Goal: Task Accomplishment & Management: Complete application form

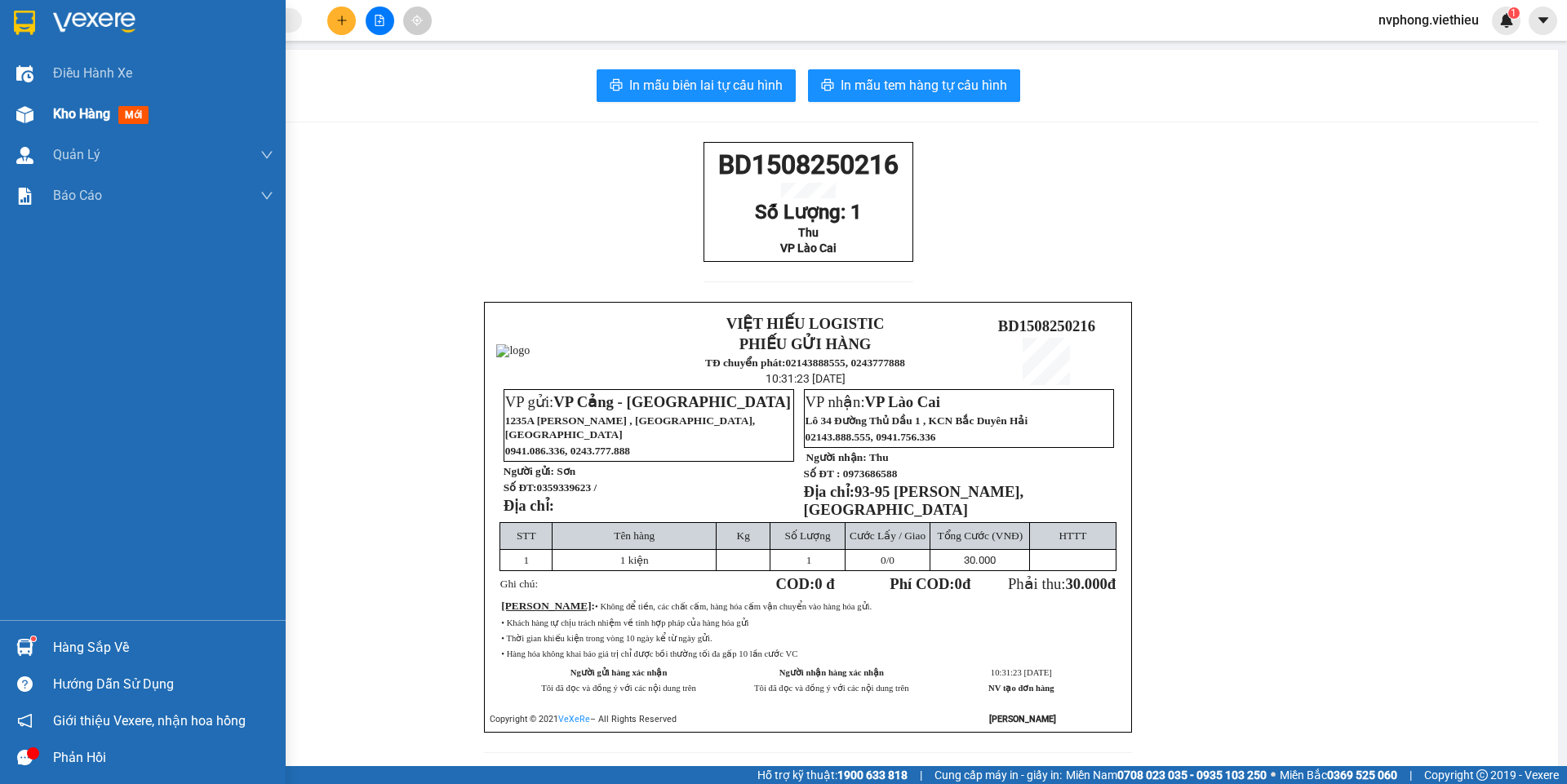
click at [36, 115] on div at bounding box center [25, 114] width 28 height 28
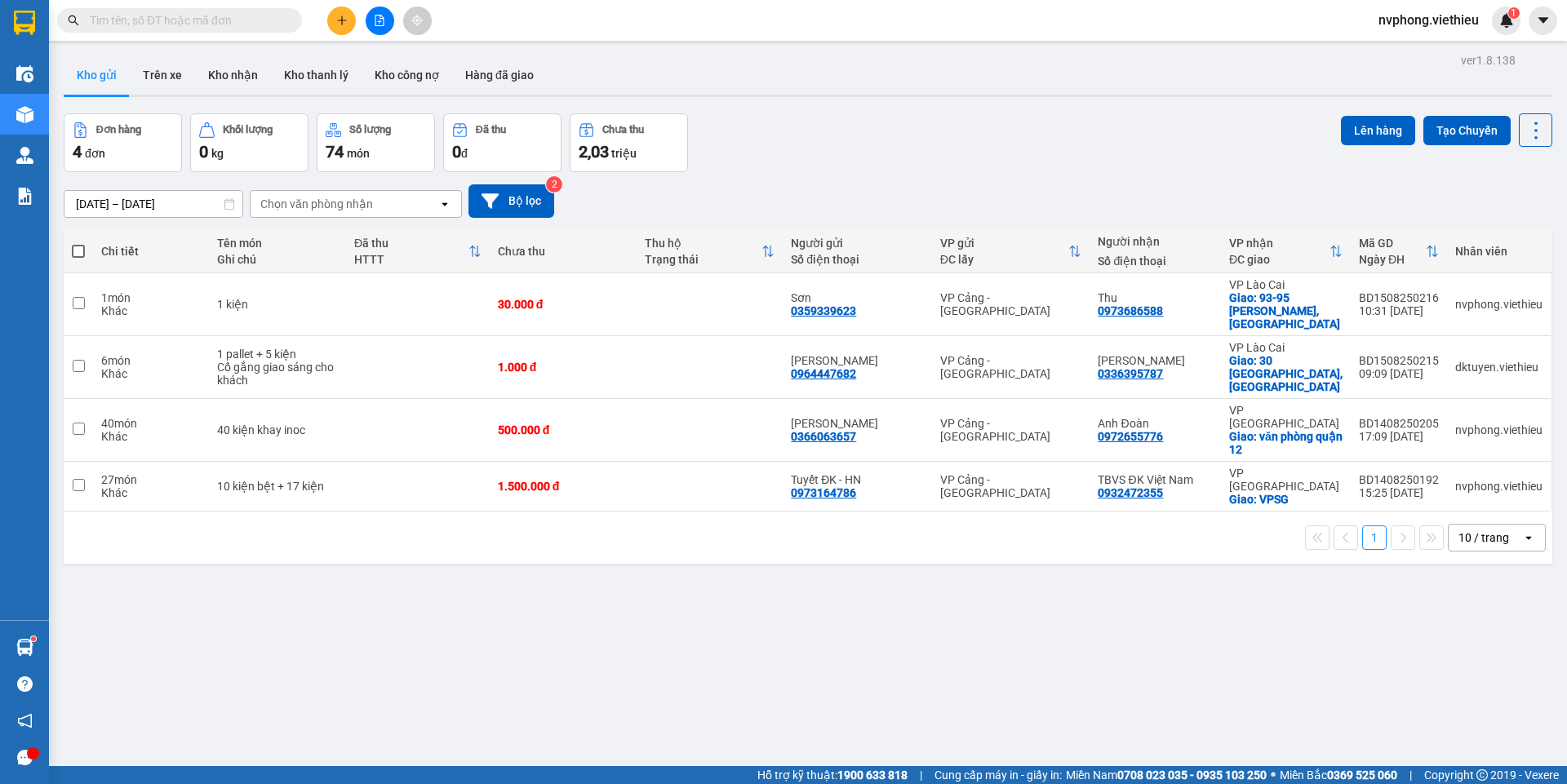
click at [302, 211] on div "Chọn văn phòng nhận" at bounding box center [316, 204] width 113 height 17
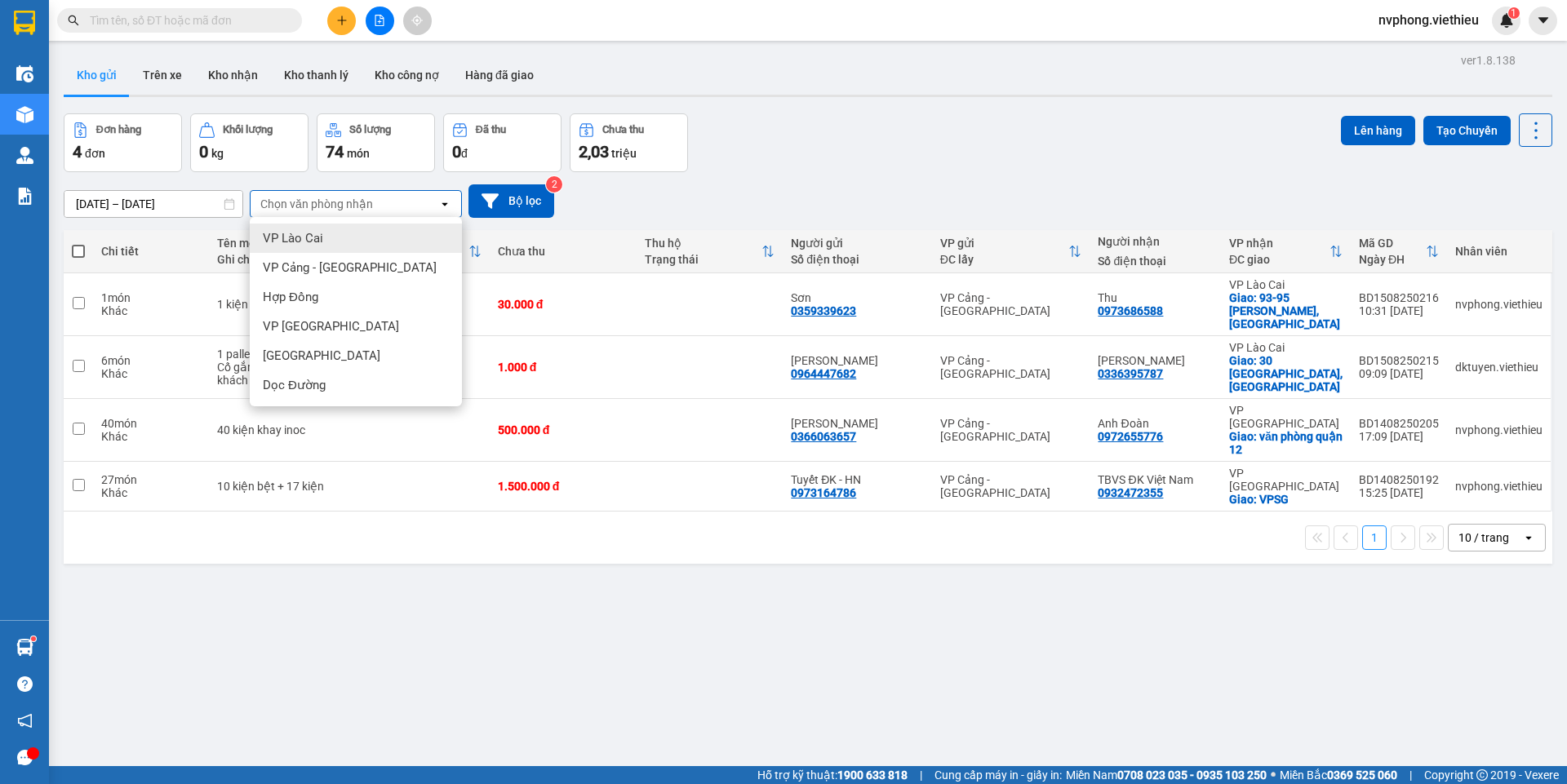
click at [293, 239] on span "VP Lào Cai" at bounding box center [294, 237] width 61 height 17
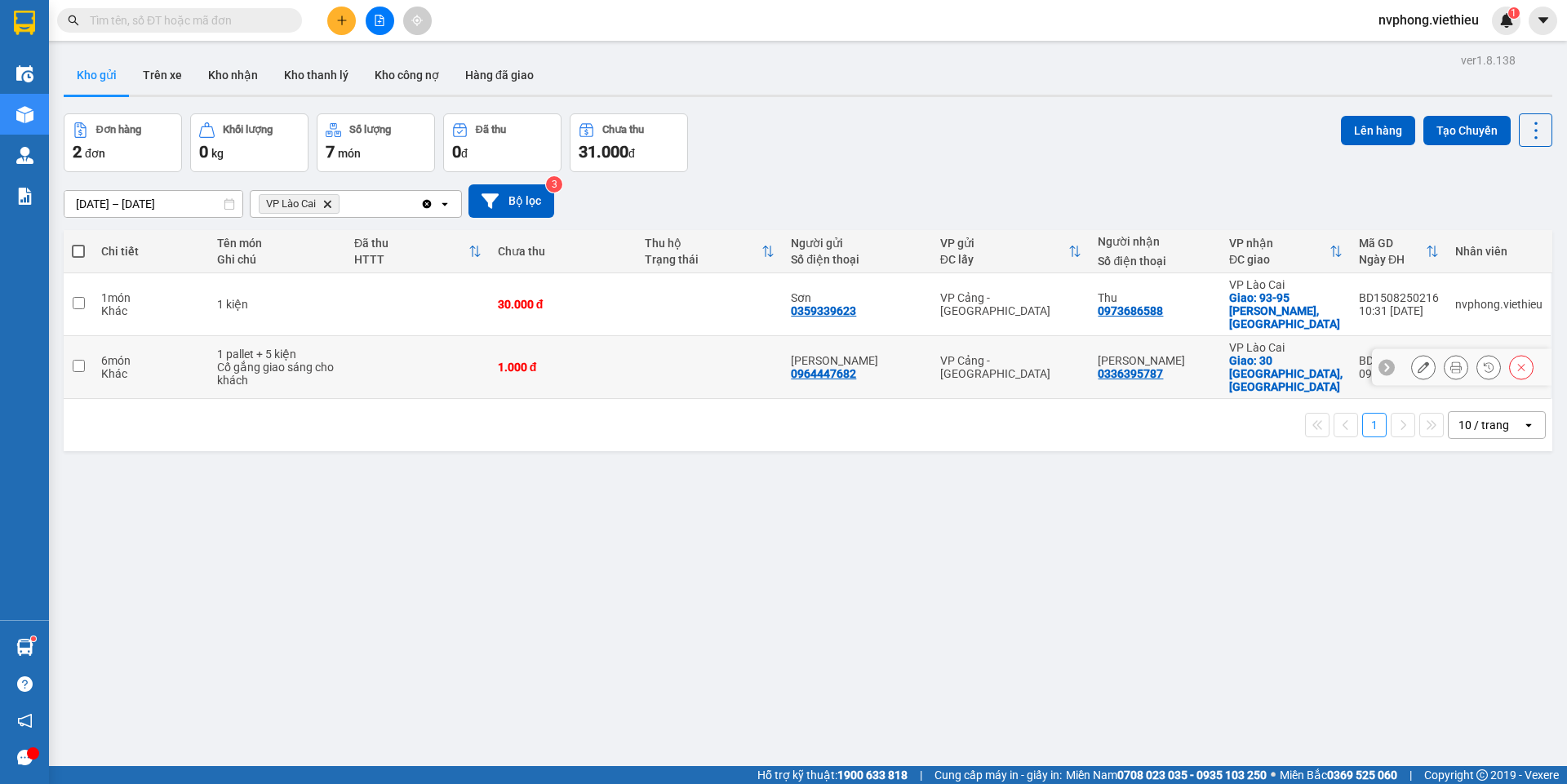
click at [1412, 353] on button at bounding box center [1423, 367] width 23 height 28
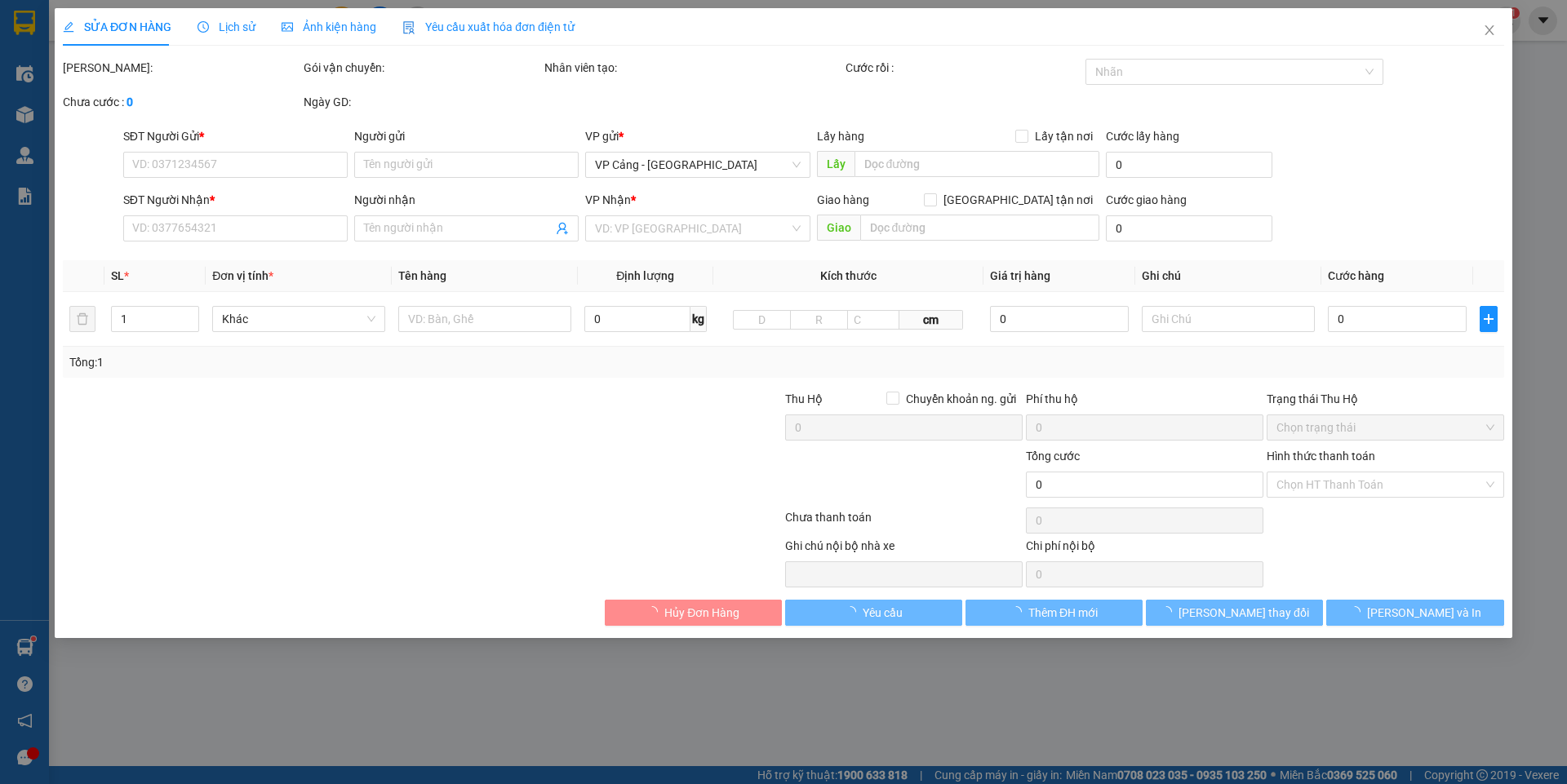
type input "0964447682"
type input "[PERSON_NAME]"
type input "0336395787"
type input "[PERSON_NAME]"
checkbox input "true"
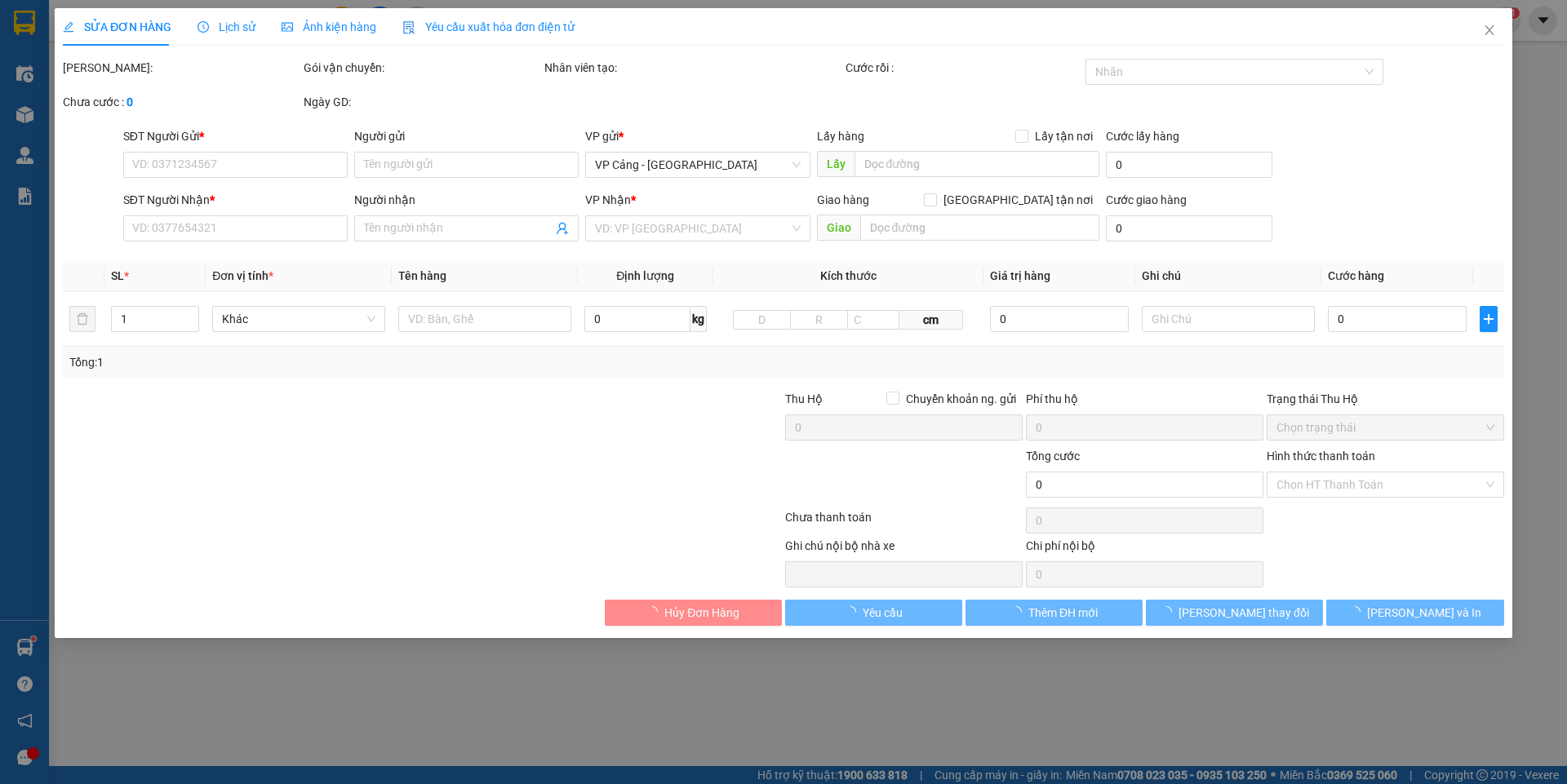
type input "30 [GEOGRAPHIC_DATA], [GEOGRAPHIC_DATA]"
type input "1.000"
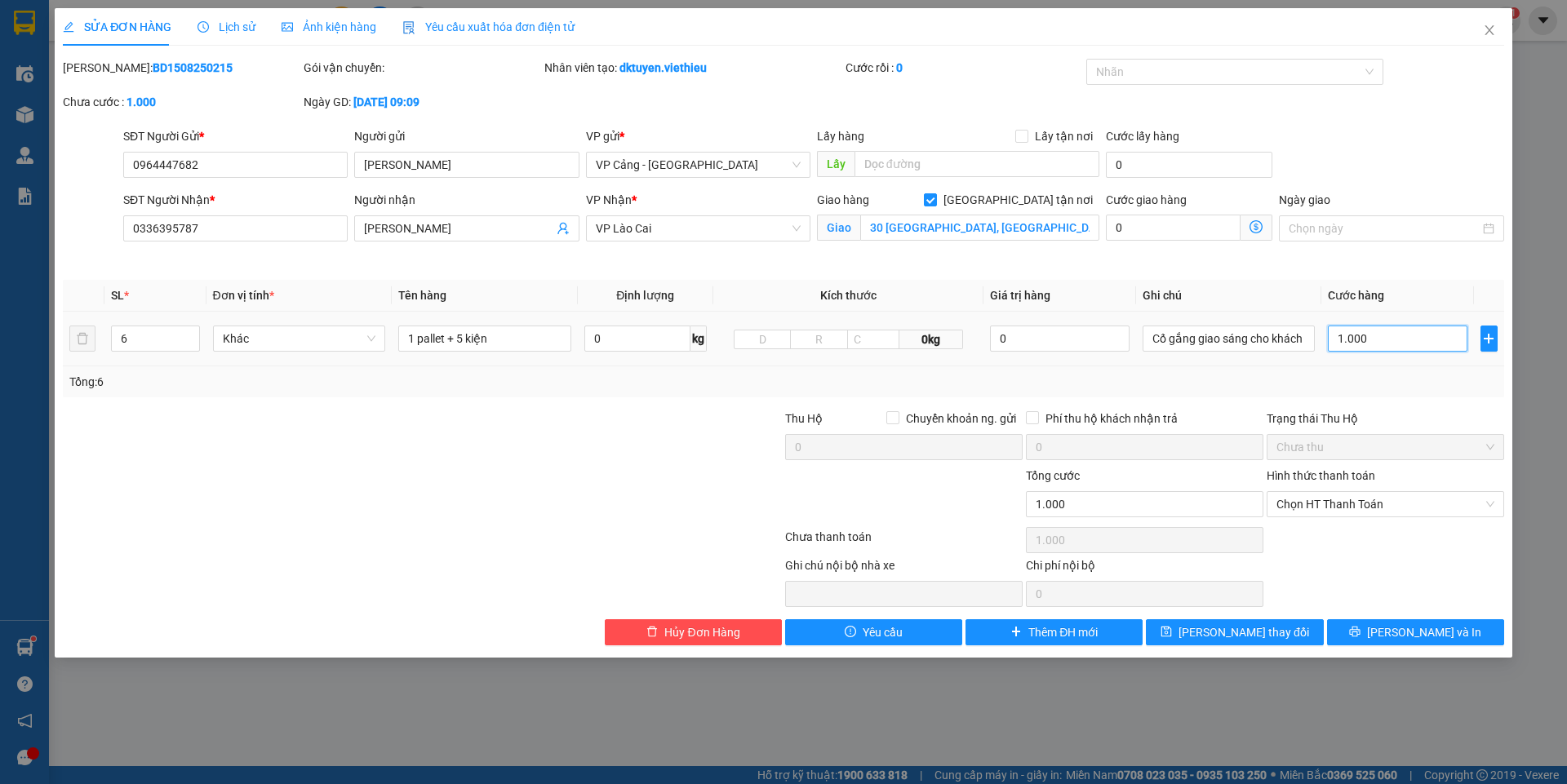
click at [1349, 340] on input "1.000" at bounding box center [1397, 339] width 138 height 26
type input "4"
type input "0"
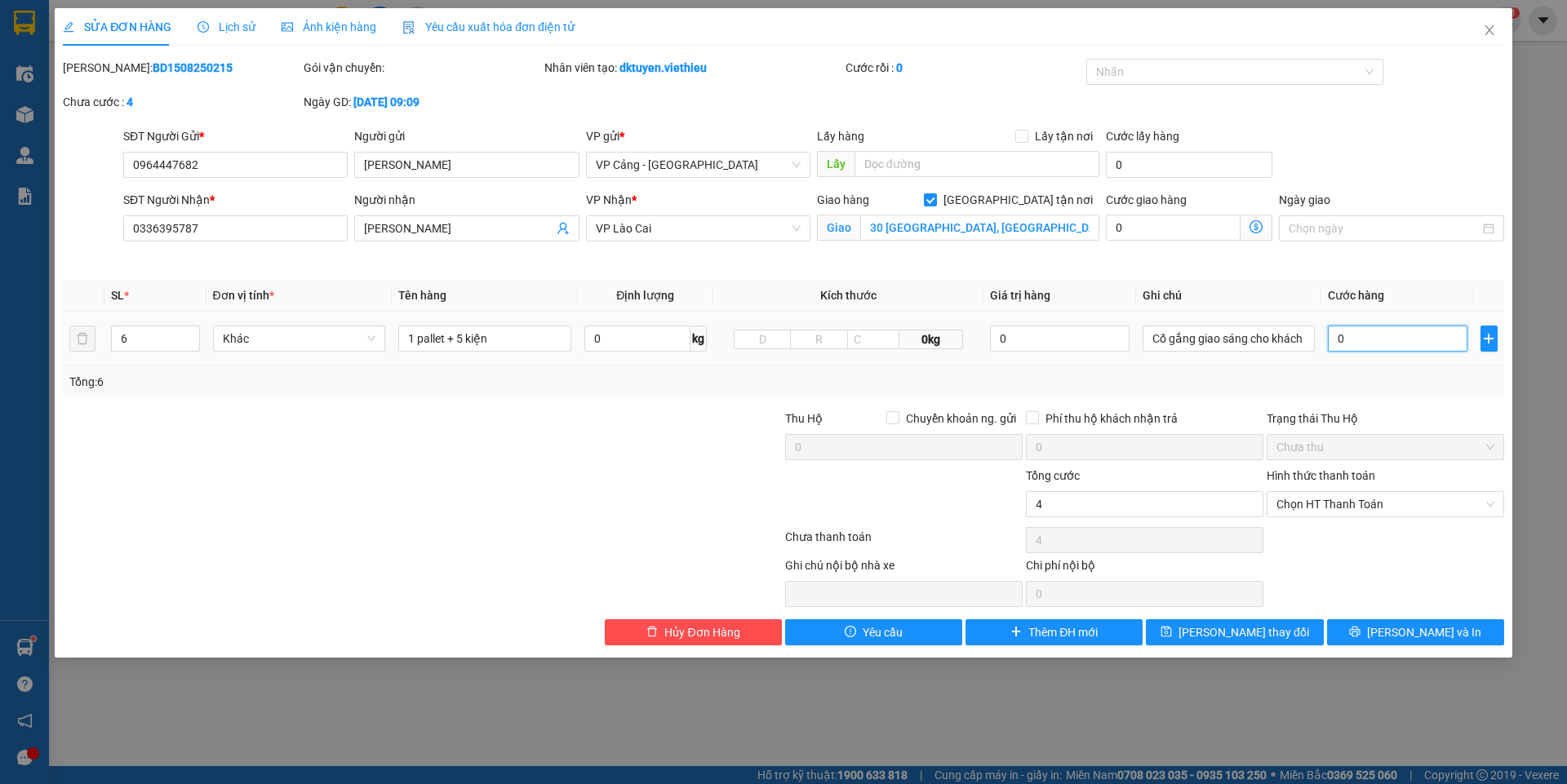
type input "0"
type input "5"
type input "05"
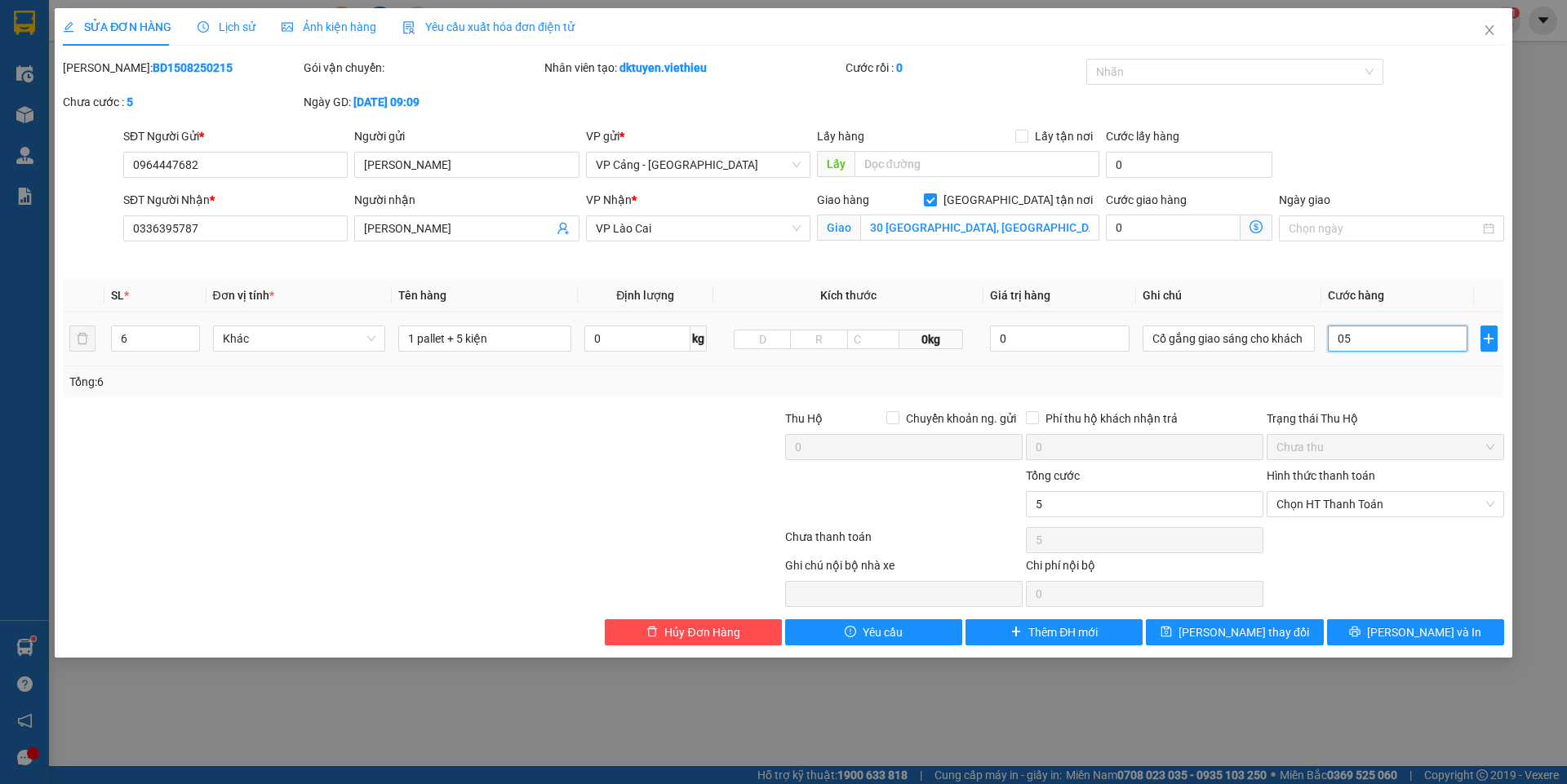
type input "50"
type input "050"
type input "500"
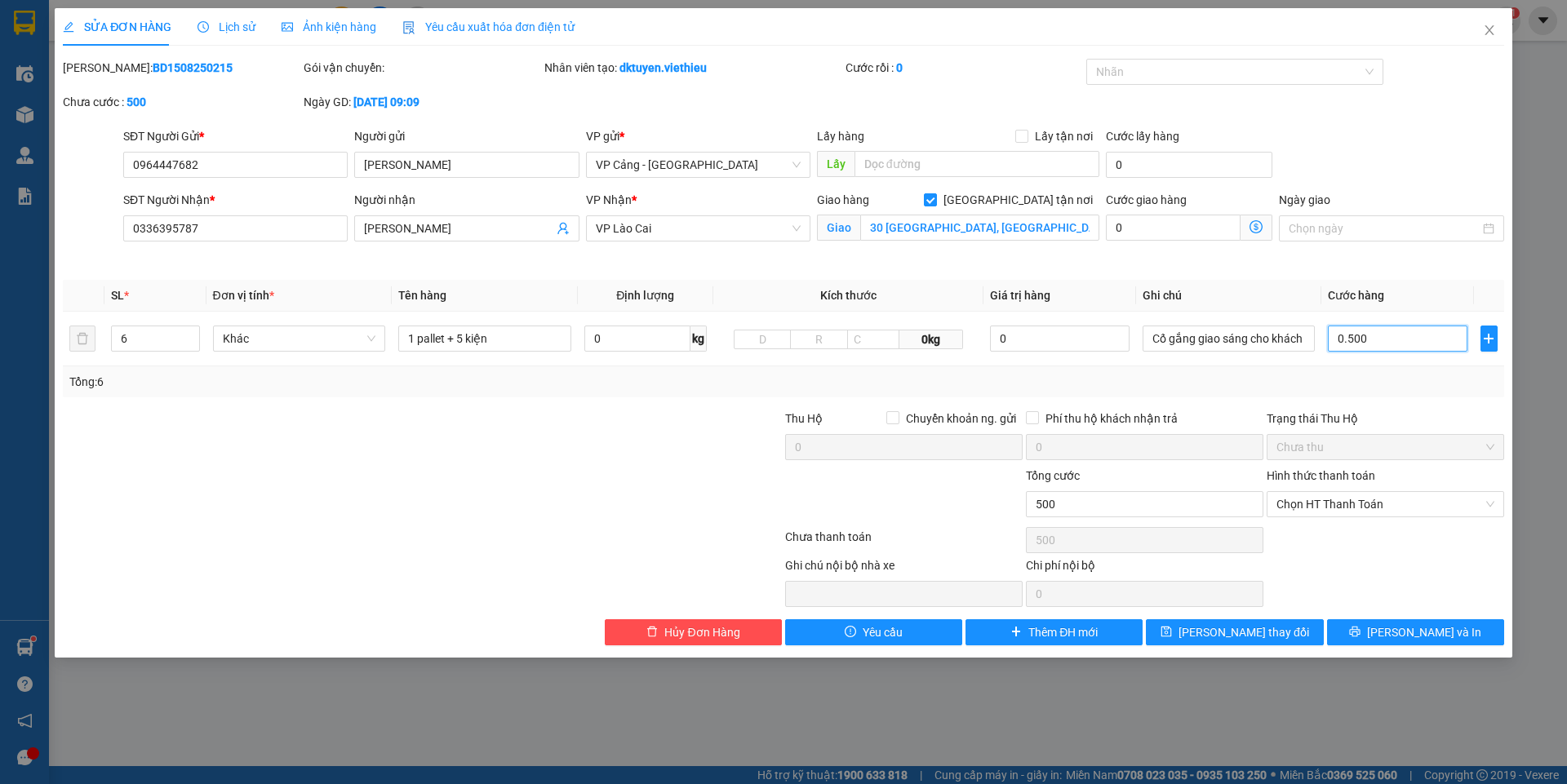
type input "0.500"
type input "500.000"
click at [643, 560] on div at bounding box center [632, 582] width 301 height 51
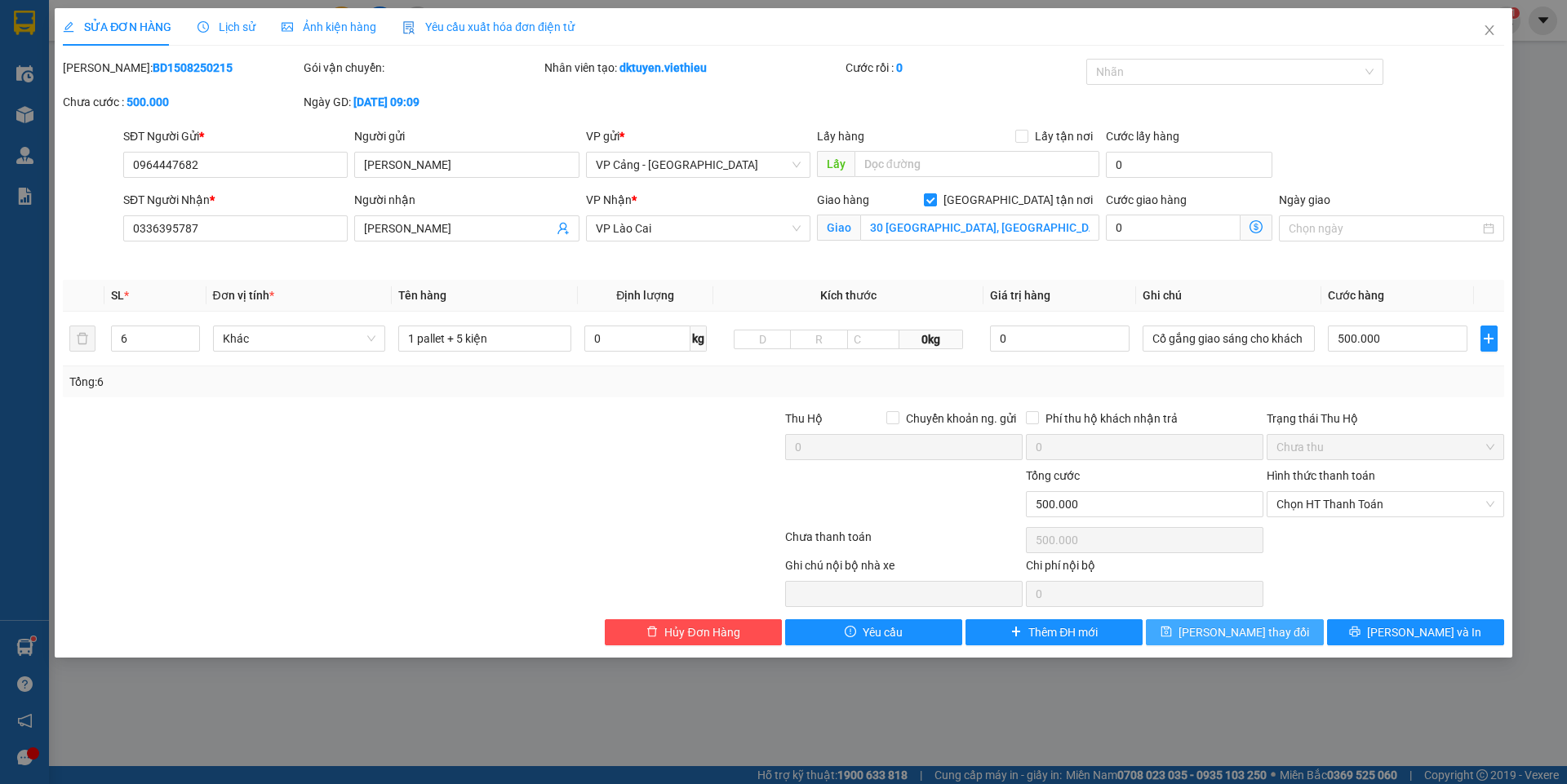
click at [1271, 637] on span "[PERSON_NAME] thay đổi" at bounding box center [1244, 632] width 131 height 18
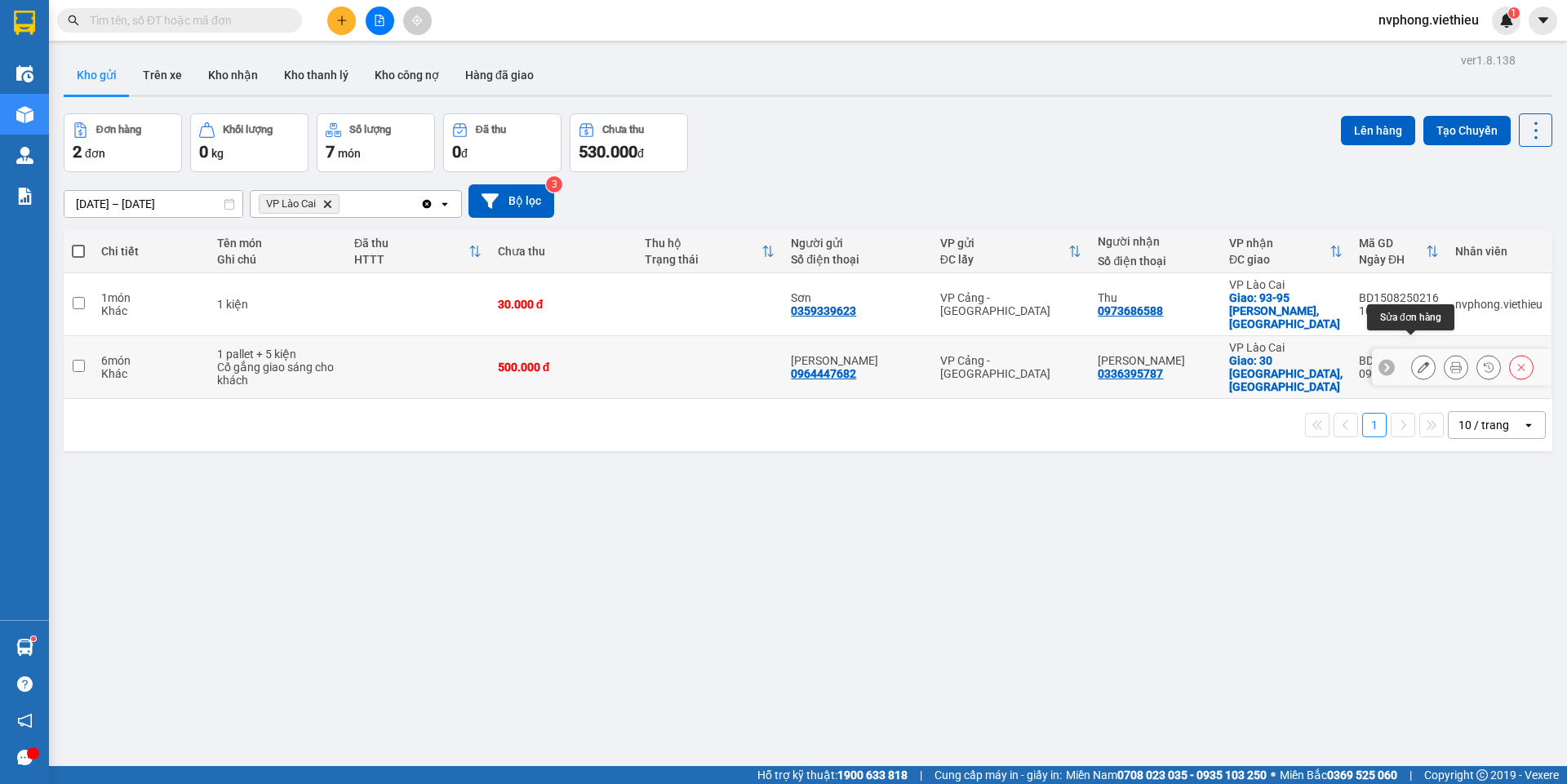
click at [1418, 361] on icon at bounding box center [1424, 367] width 12 height 12
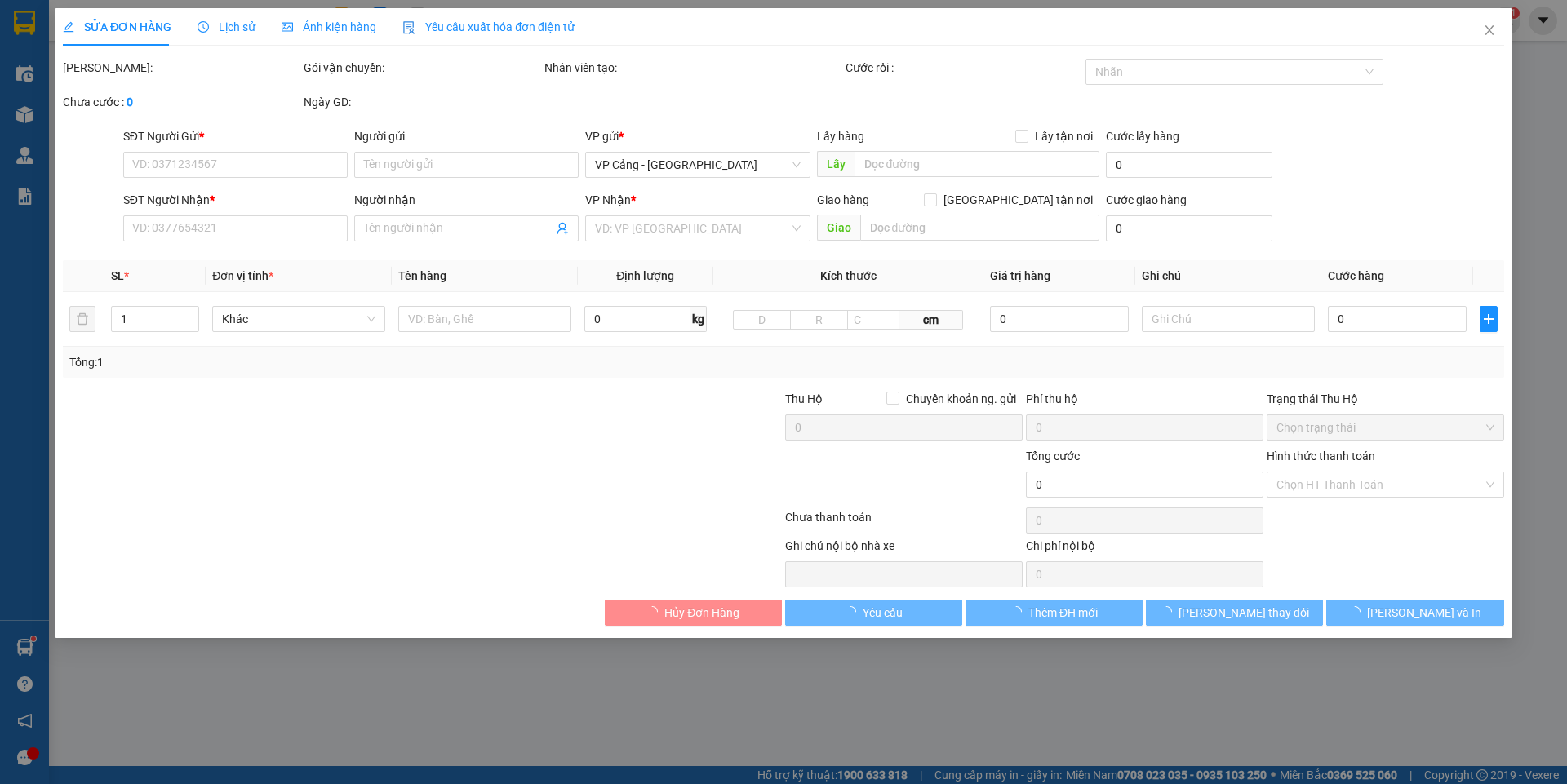
type input "0964447682"
type input "[PERSON_NAME]"
type input "0336395787"
type input "[PERSON_NAME]"
checkbox input "true"
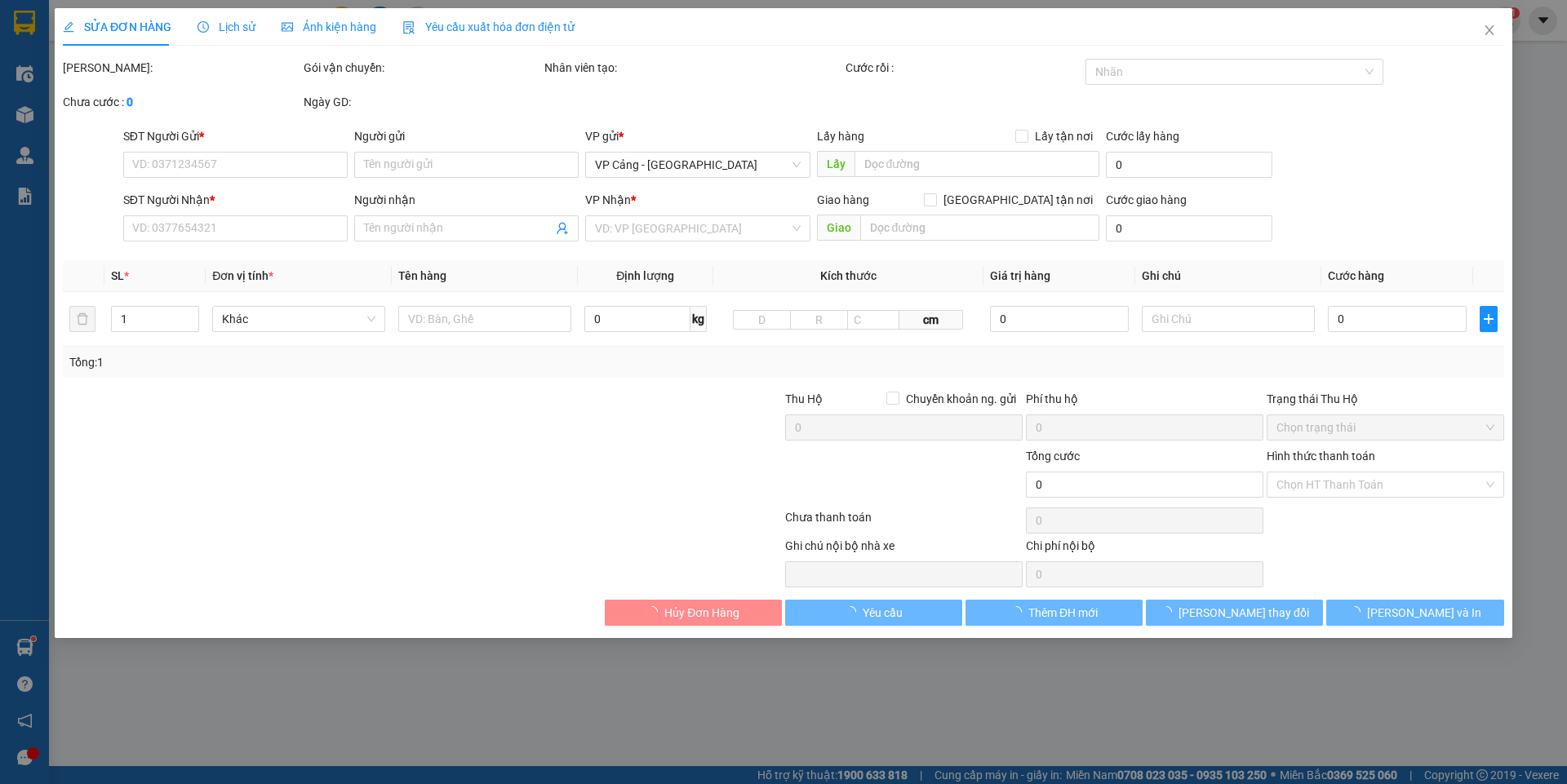
type input "30 [GEOGRAPHIC_DATA], [GEOGRAPHIC_DATA]"
type input "500.000"
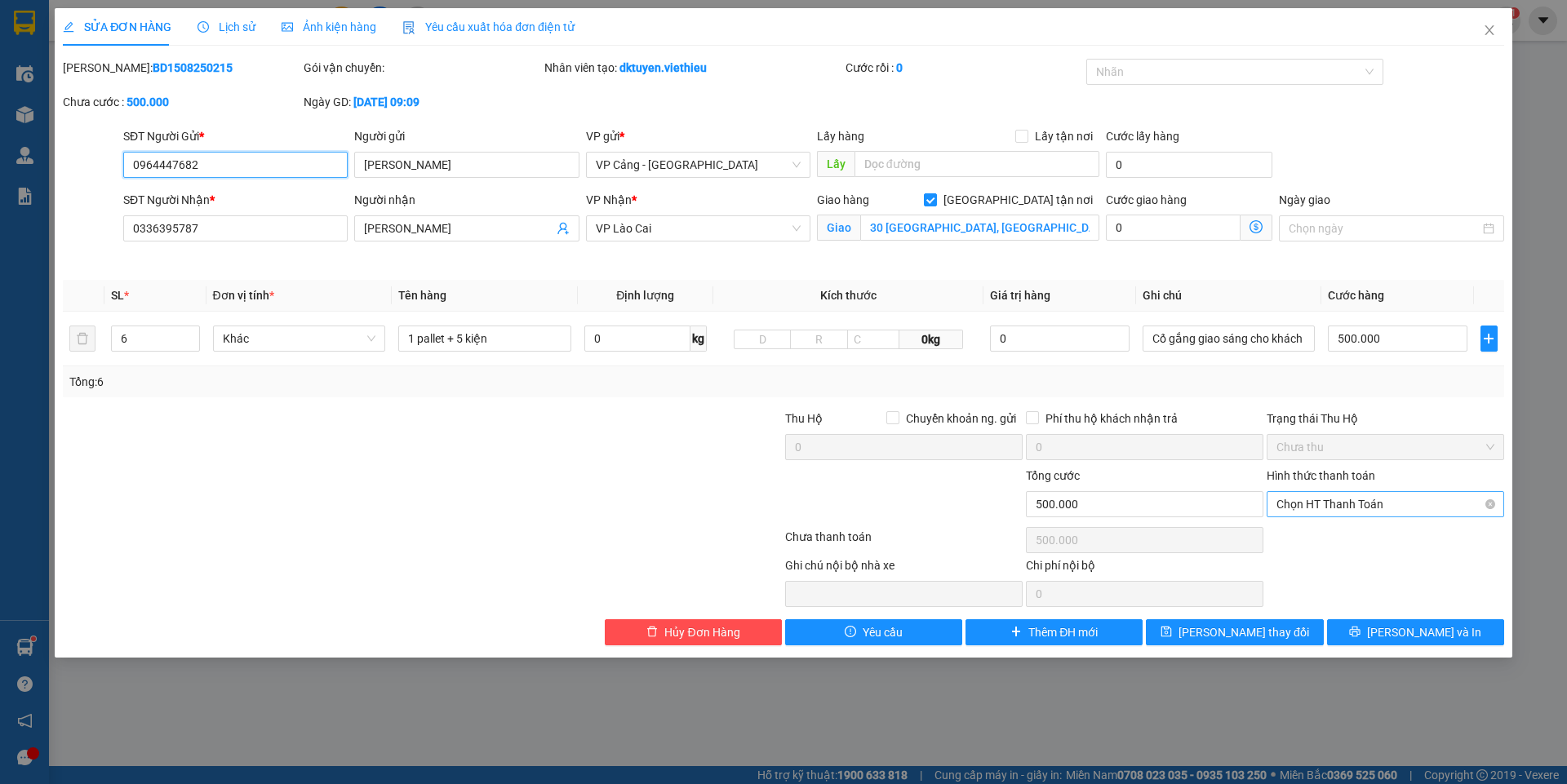
click at [1339, 510] on span "Chọn HT Thanh Toán" at bounding box center [1385, 503] width 218 height 25
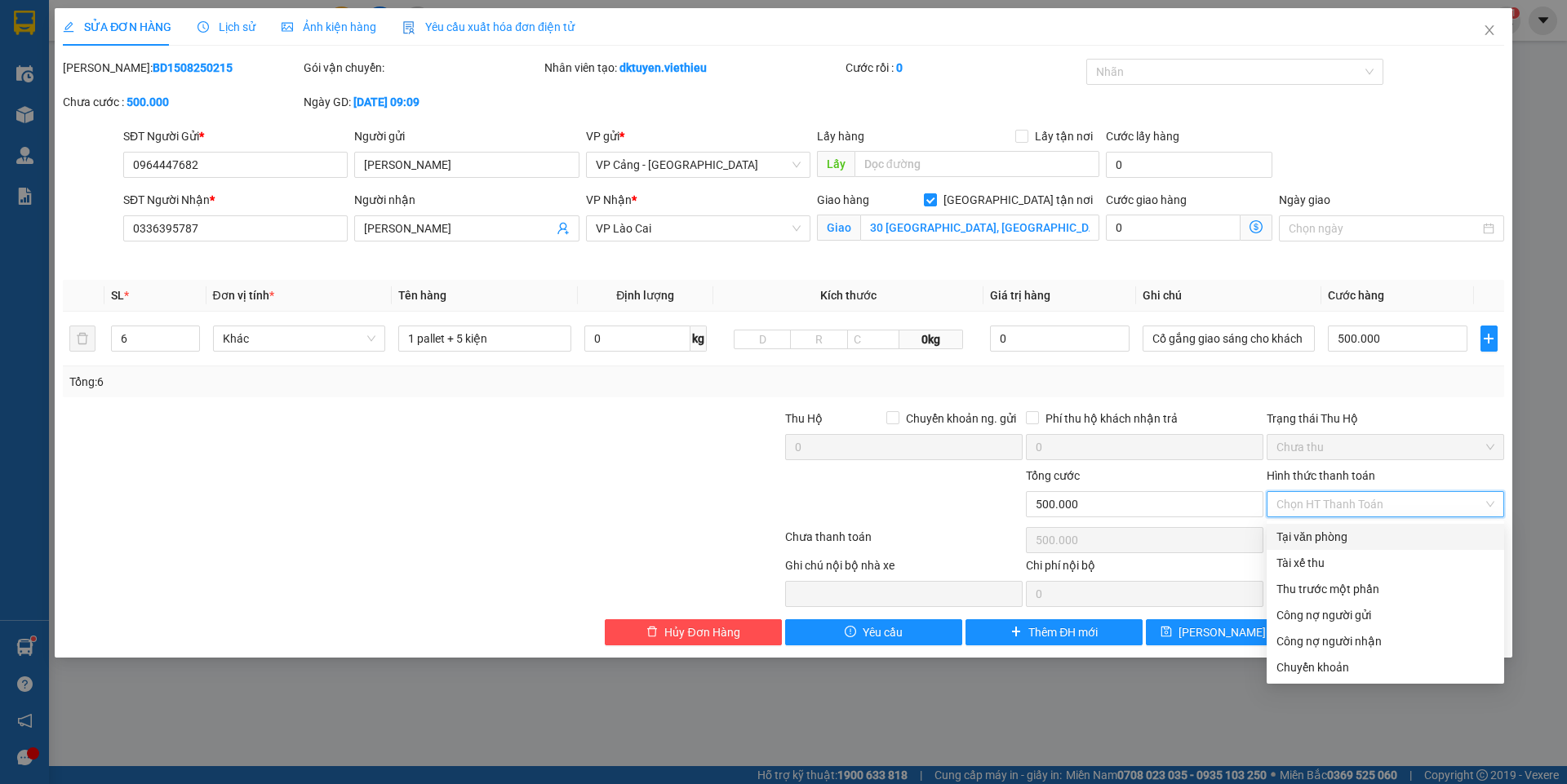
click at [1336, 535] on div "Tại văn phòng" at bounding box center [1385, 537] width 218 height 18
type input "0"
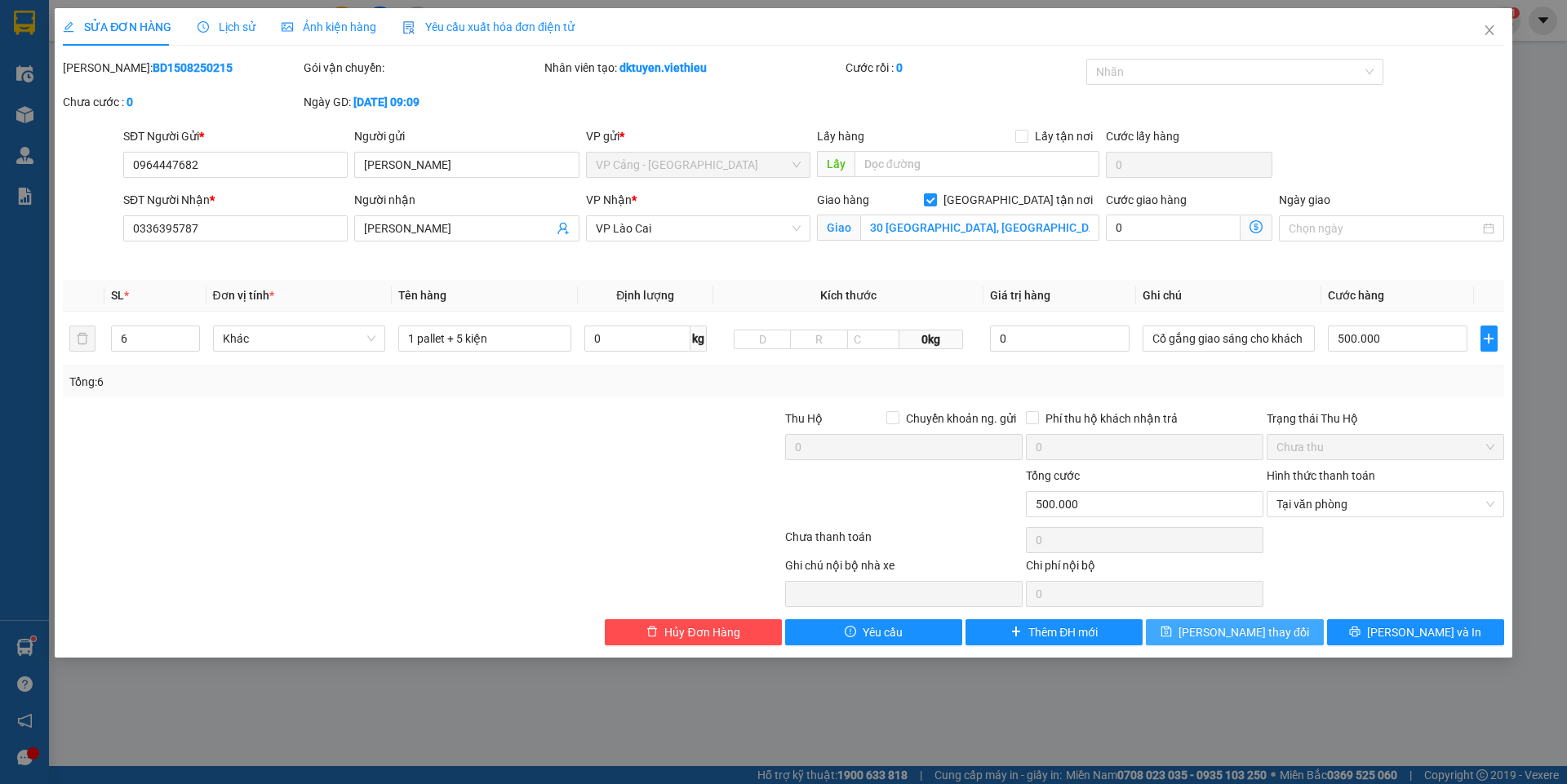
click at [1246, 642] on button "[PERSON_NAME] thay đổi" at bounding box center [1234, 632] width 177 height 26
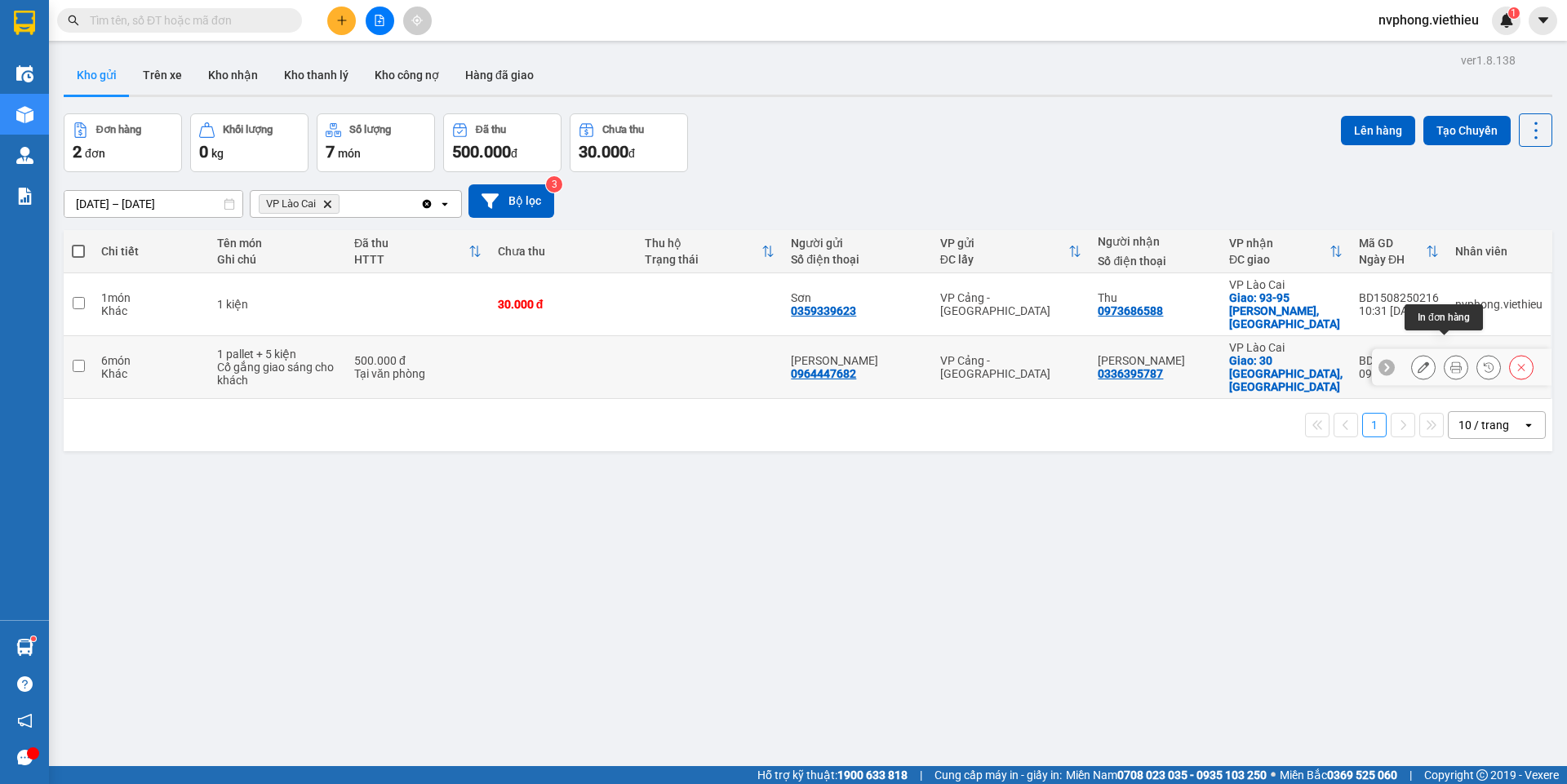
click at [1451, 361] on icon at bounding box center [1457, 367] width 12 height 12
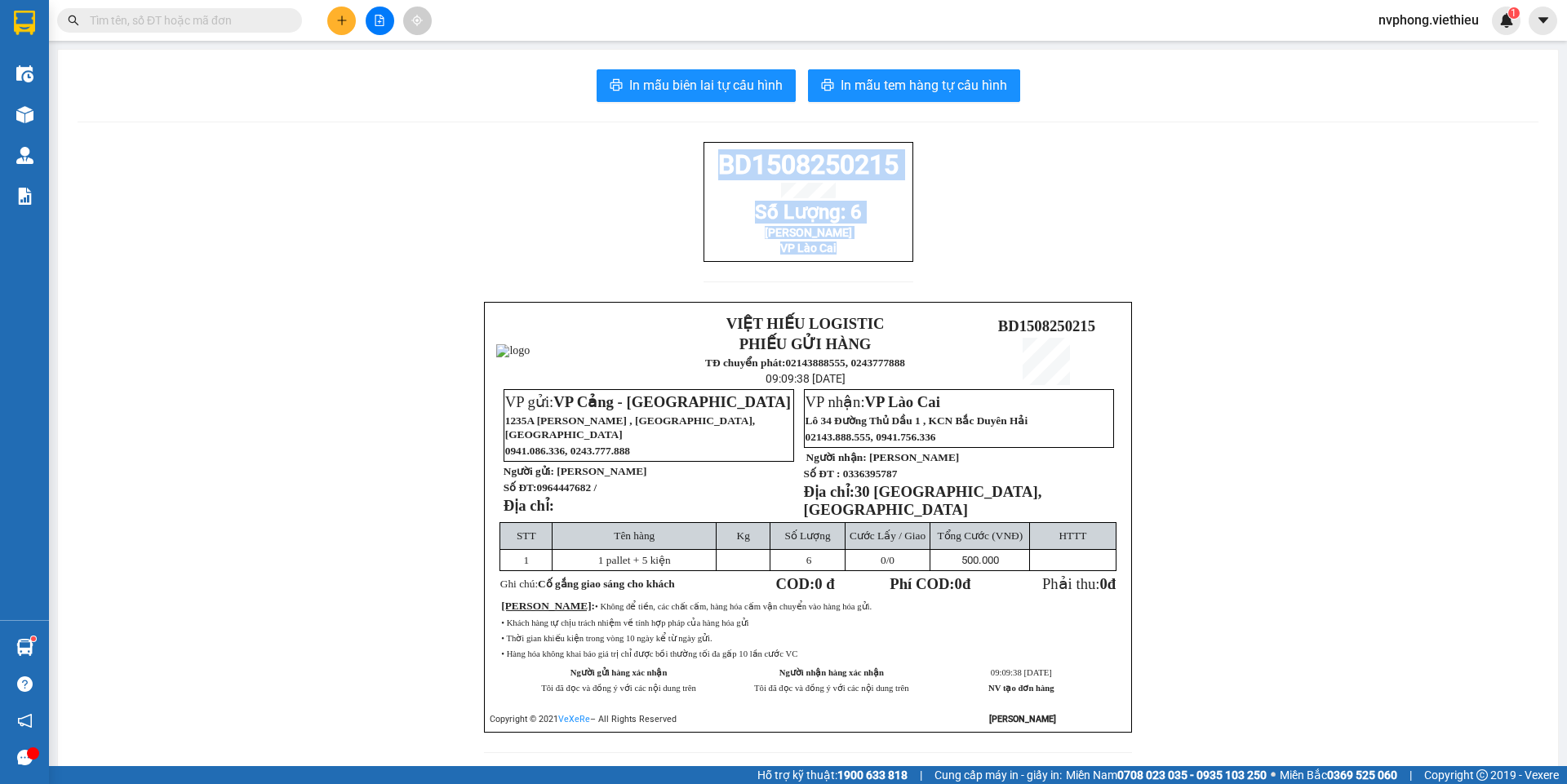
drag, startPoint x: 893, startPoint y: 265, endPoint x: 700, endPoint y: 151, distance: 224.2
click at [704, 151] on div "BD1508250215 Số Lượng: 6 [PERSON_NAME] VP Lào Cai" at bounding box center [809, 202] width 210 height 120
copy div "BD1508250215 Số Lượng: 6 [PERSON_NAME] VP Lào Cai"
click at [334, 7] on div at bounding box center [379, 21] width 123 height 28
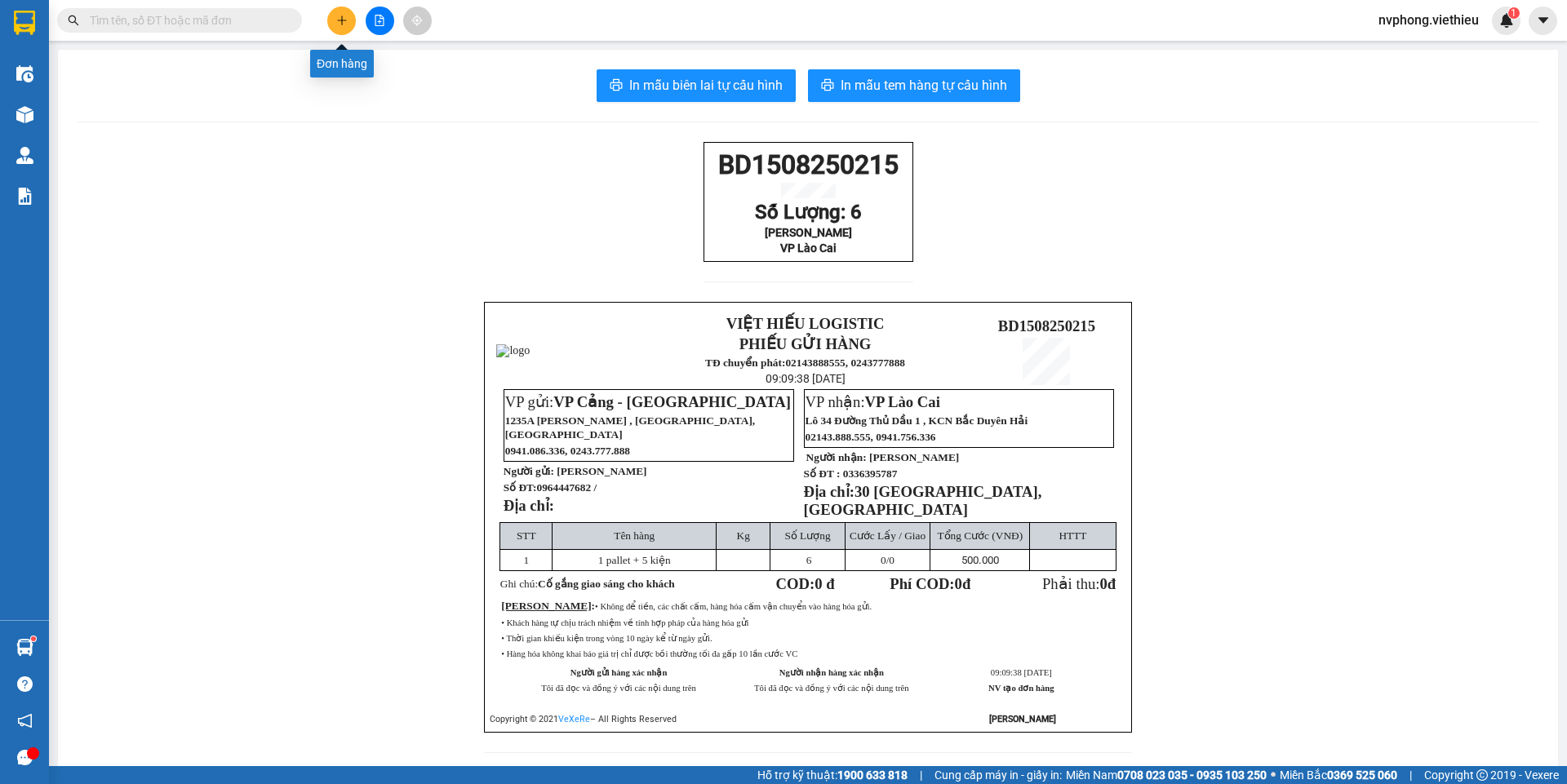
click at [337, 16] on icon "plus" at bounding box center [343, 21] width 12 height 12
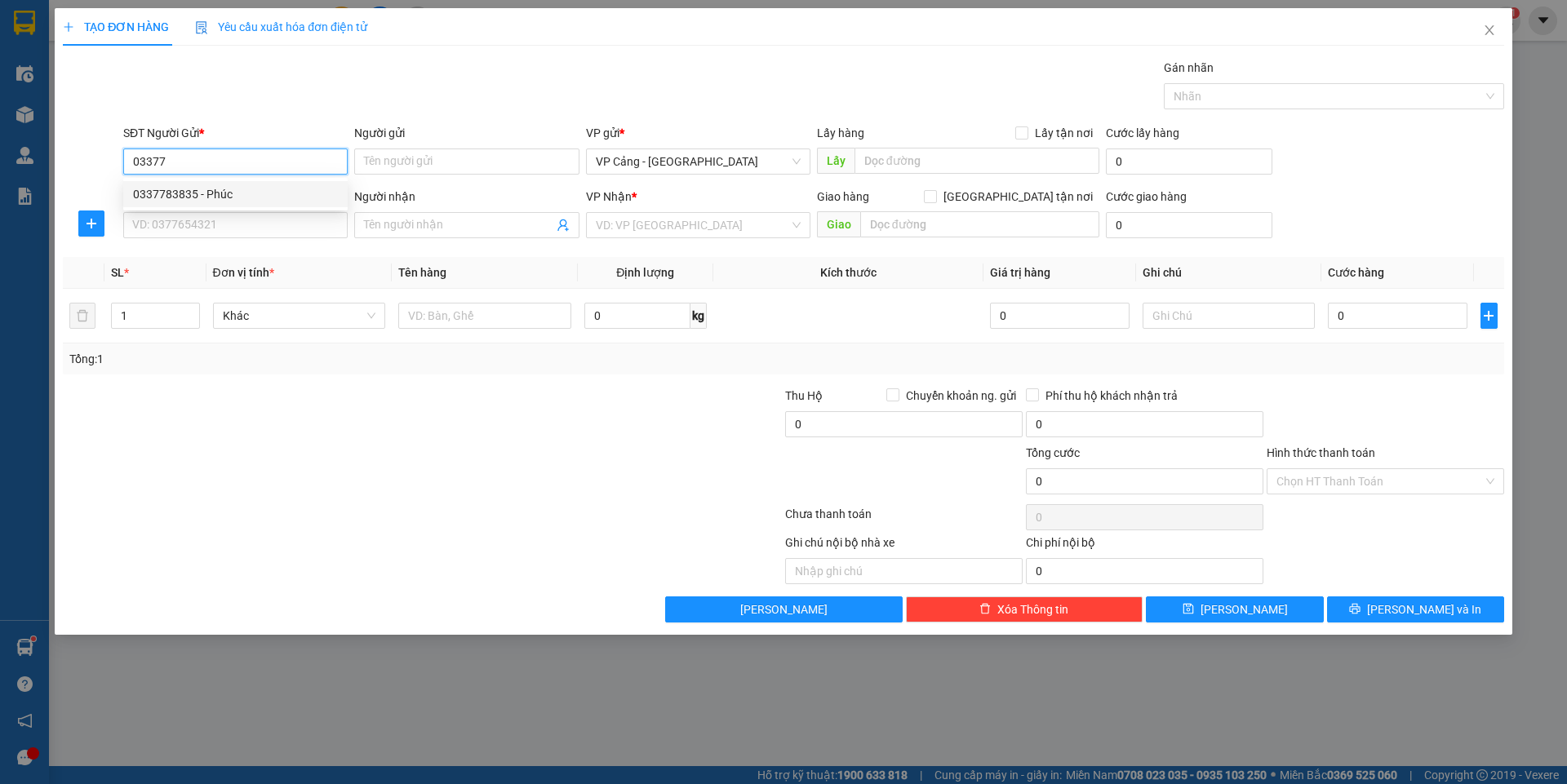
click at [214, 186] on div "0337783835 - Phúc" at bounding box center [236, 194] width 205 height 18
type input "0337783835"
type input "Phúc"
type input "0337783835"
click at [172, 229] on input "SĐT Người Nhận *" at bounding box center [236, 225] width 225 height 26
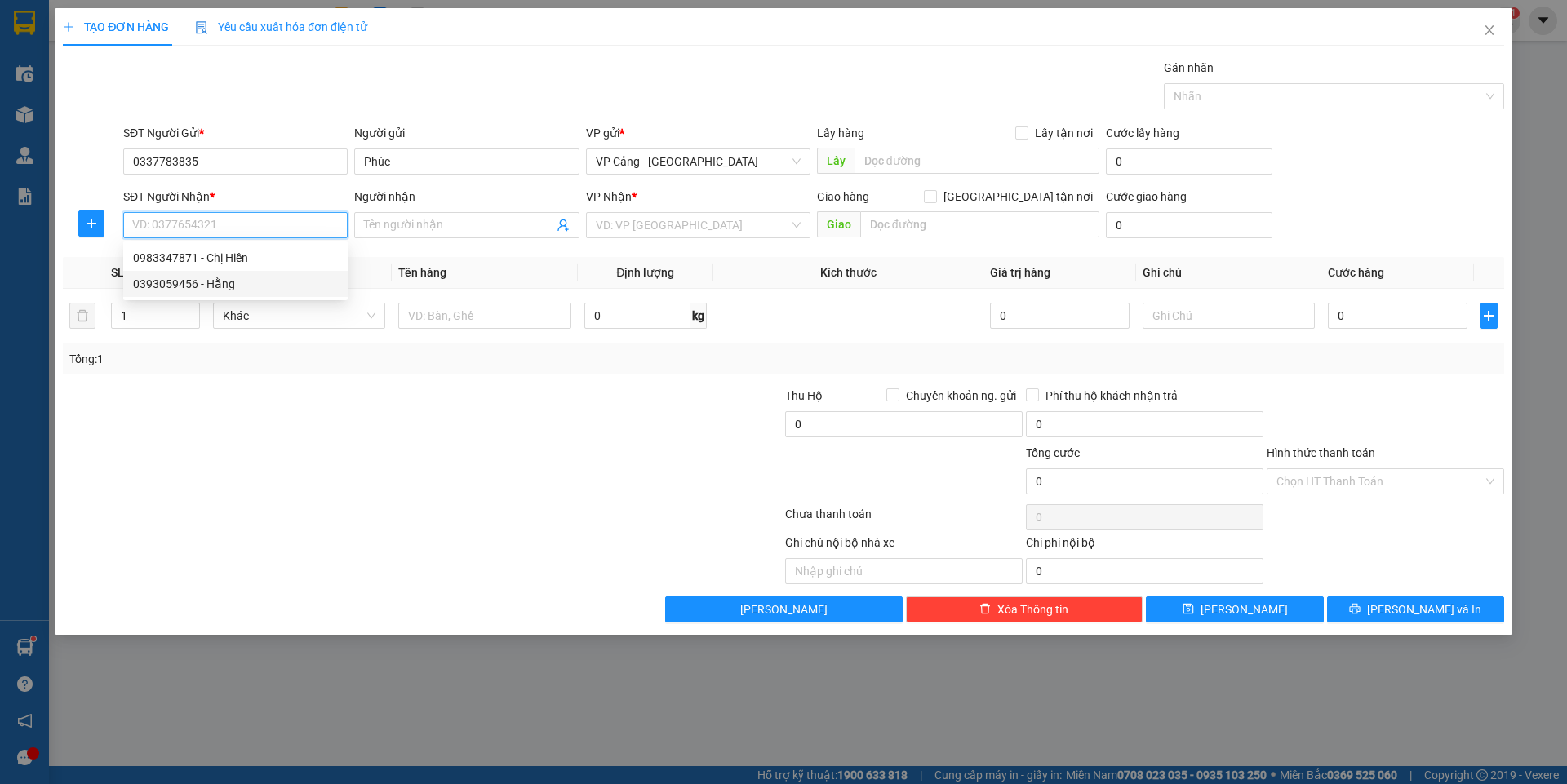
click at [194, 287] on div "0393059456 - Hằng" at bounding box center [236, 284] width 205 height 18
type input "0393059456"
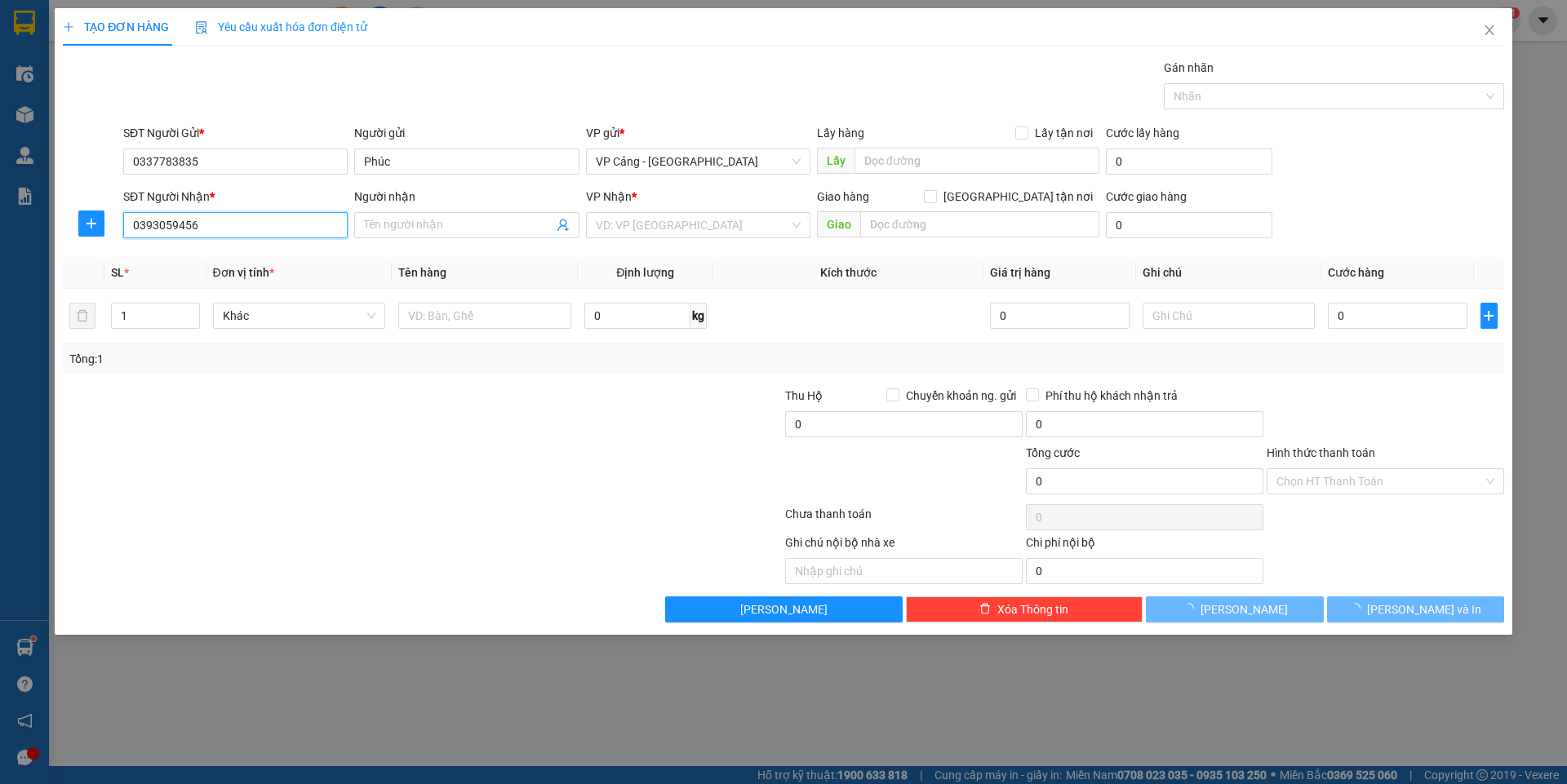
type input "Hằng"
checkbox input "true"
type input "234 hùng vương, LC"
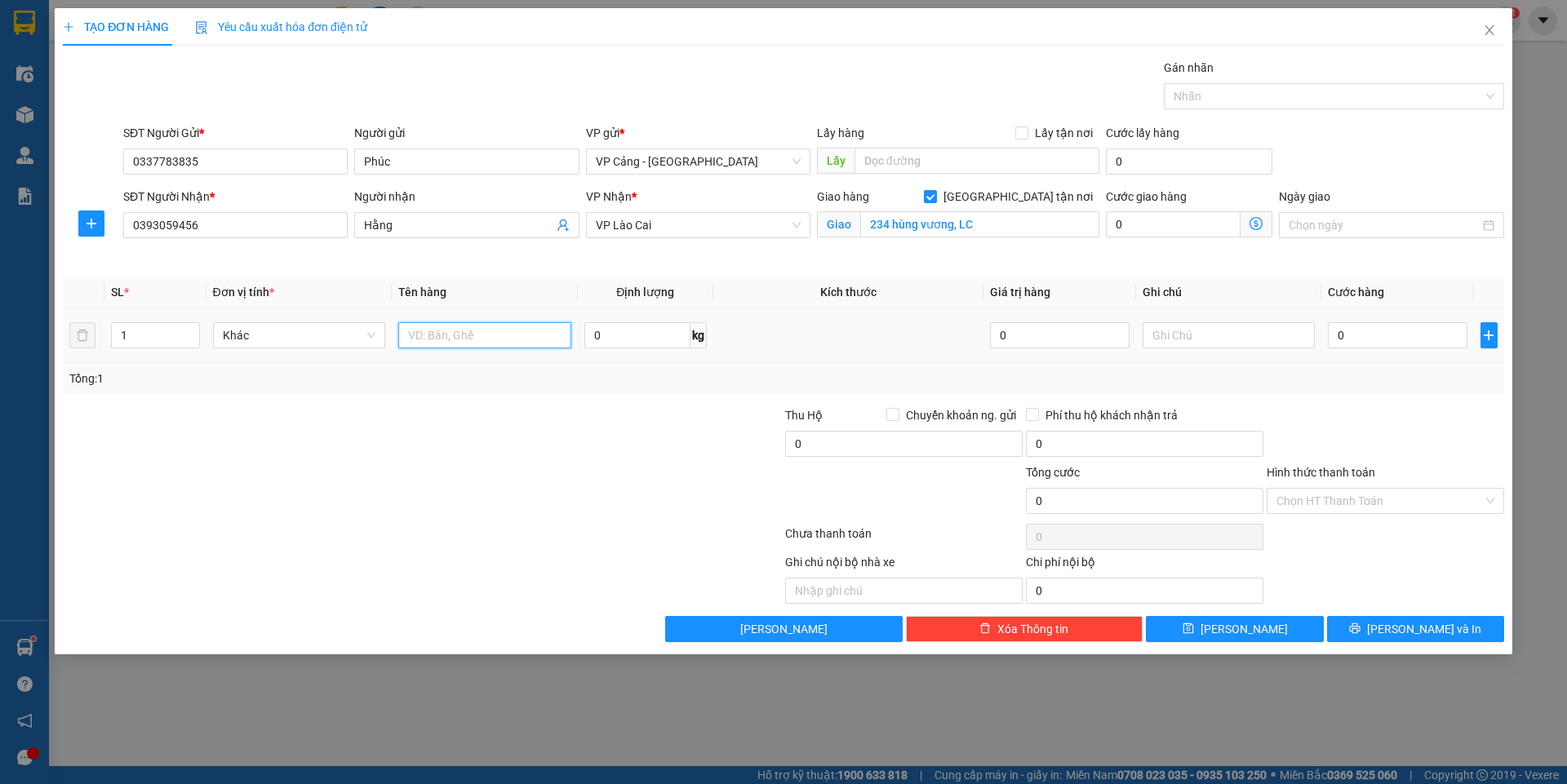
click at [467, 340] on input "text" at bounding box center [485, 335] width 173 height 26
type input "1 kiện"
click at [1362, 337] on input "0" at bounding box center [1397, 335] width 138 height 26
type input "3"
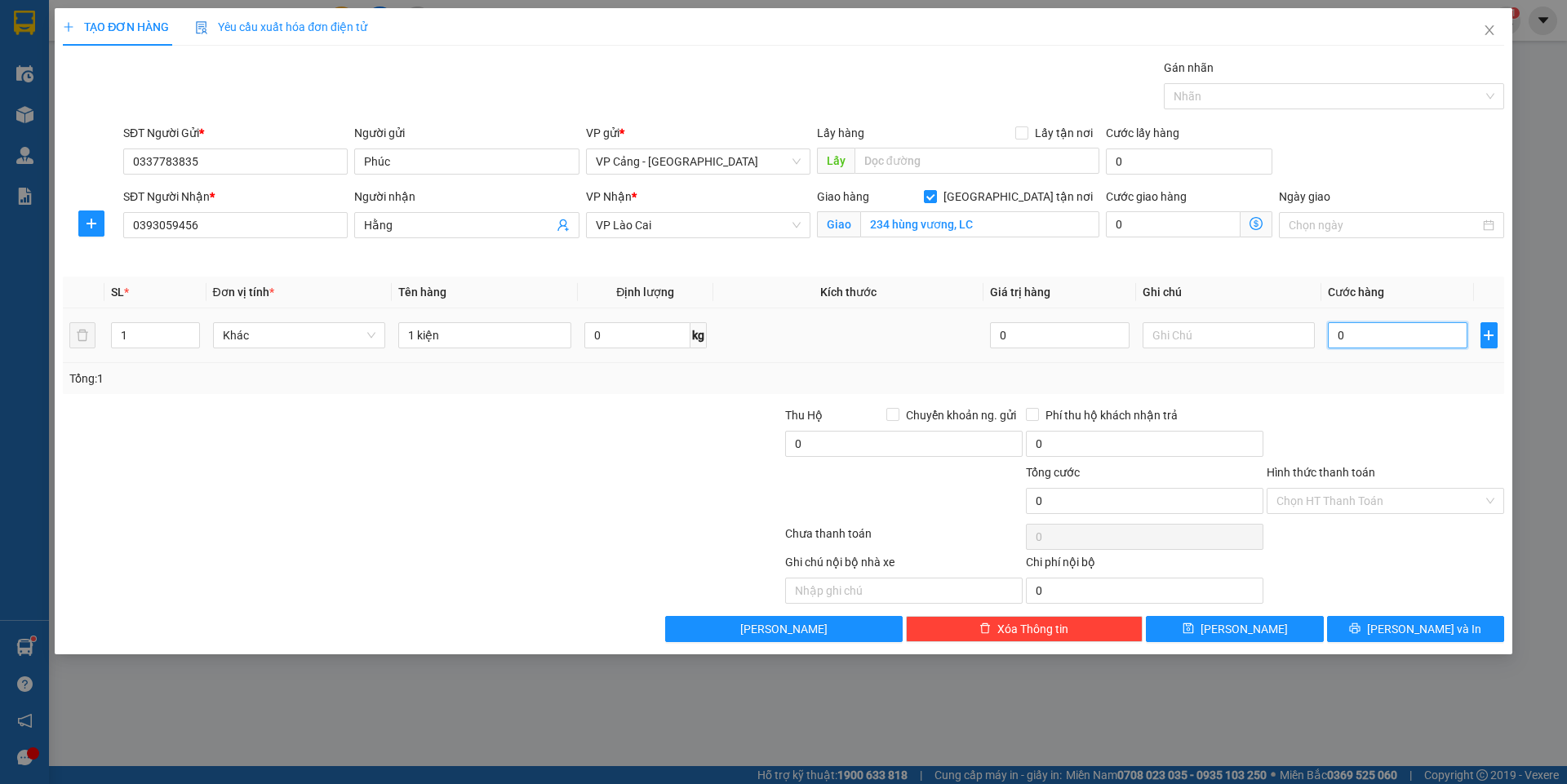
type input "3"
type input "30"
type input "30.000"
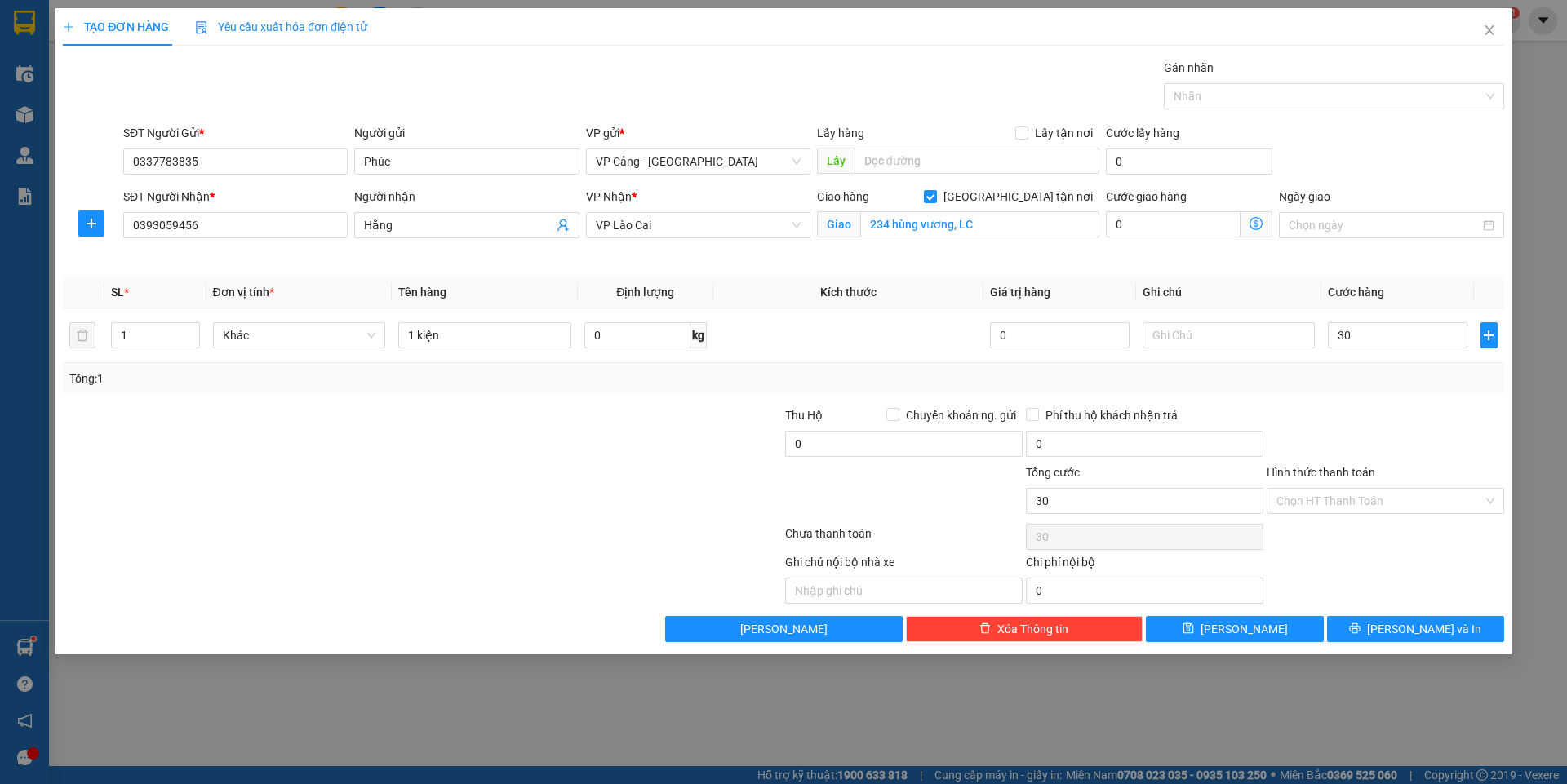
type input "30.000"
click at [1452, 607] on div "Transit Pickup Surcharge Ids Transit Deliver Surcharge Ids Transit Deliver Surc…" at bounding box center [784, 350] width 1441 height 583
click at [1440, 636] on span "[PERSON_NAME] và In" at bounding box center [1425, 629] width 114 height 18
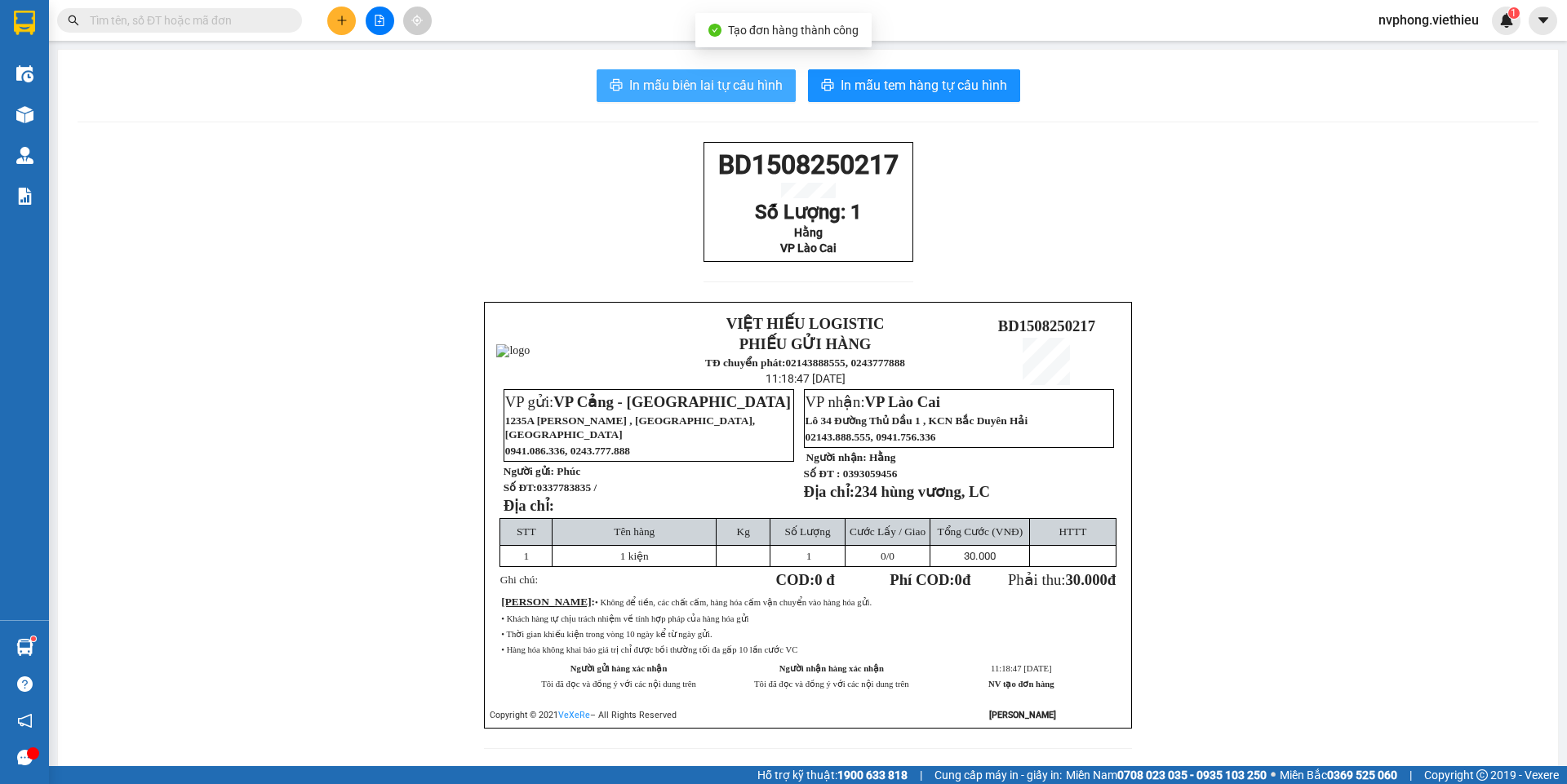
click at [702, 71] on button "In mẫu biên lai tự cấu hình" at bounding box center [696, 85] width 199 height 32
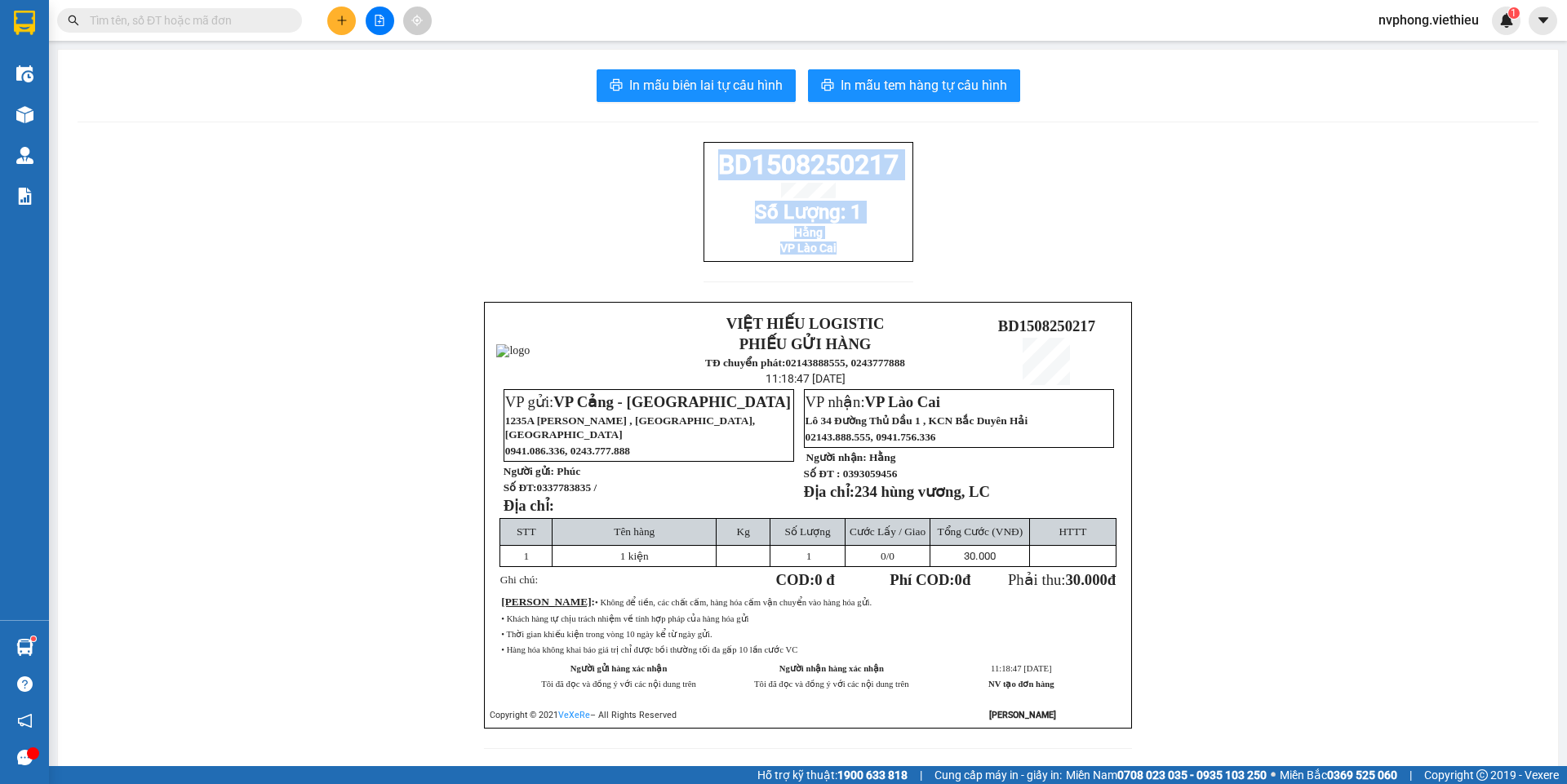
drag, startPoint x: 892, startPoint y: 275, endPoint x: 699, endPoint y: 175, distance: 217.4
click at [704, 175] on div "BD1508250217 Số Lượng: 1 Hằng VP Lào Cai" at bounding box center [809, 222] width 210 height 160
copy div "BD1508250217 Số Lượng: 1 Hằng VP Lào Cai"
drag, startPoint x: 586, startPoint y: 487, endPoint x: 533, endPoint y: 496, distance: 53.8
click at [536, 494] on span "0337783835 /" at bounding box center [567, 488] width 61 height 12
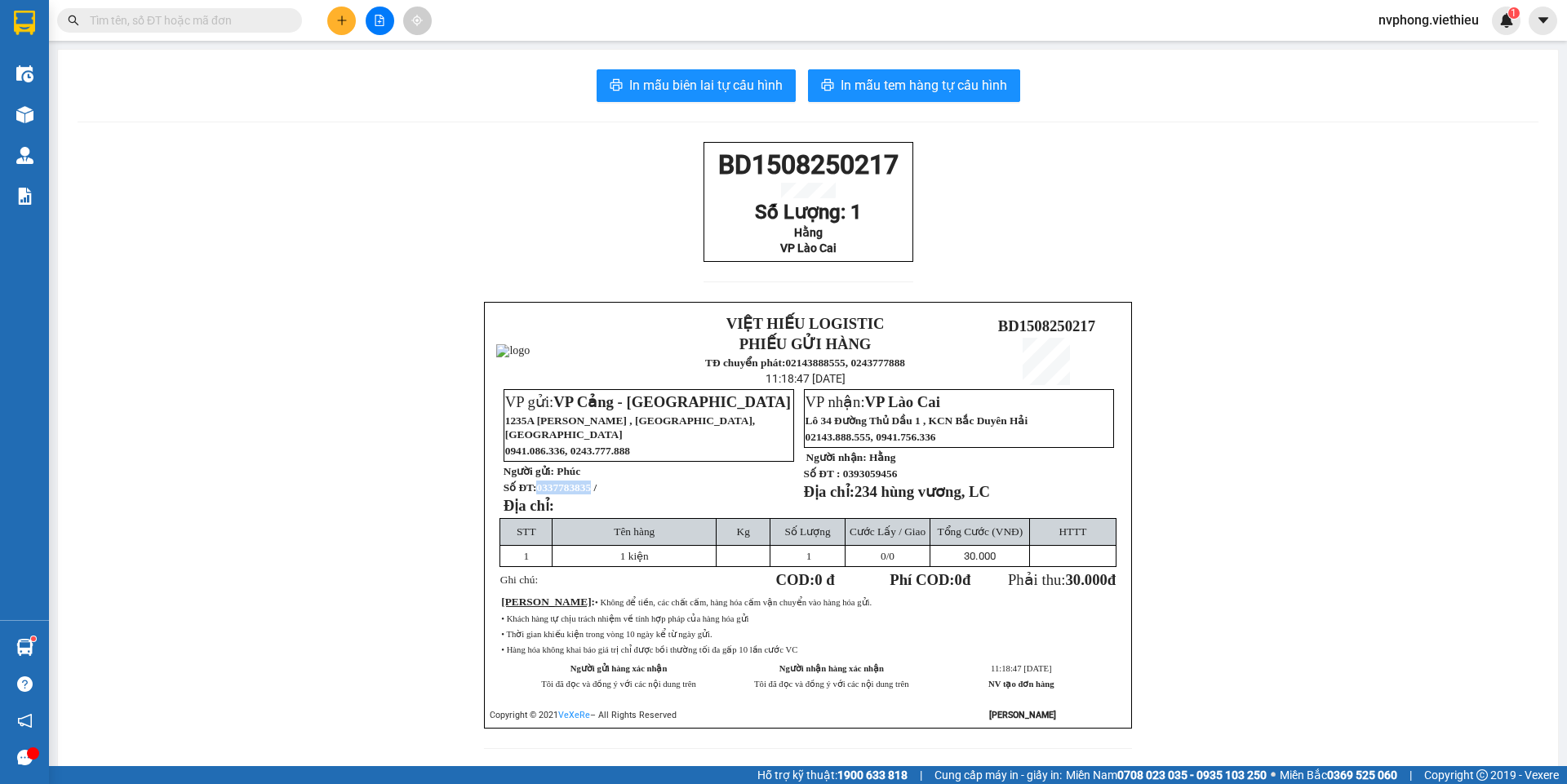
copy span "0337783835"
click at [344, 21] on icon "plus" at bounding box center [341, 20] width 9 height 1
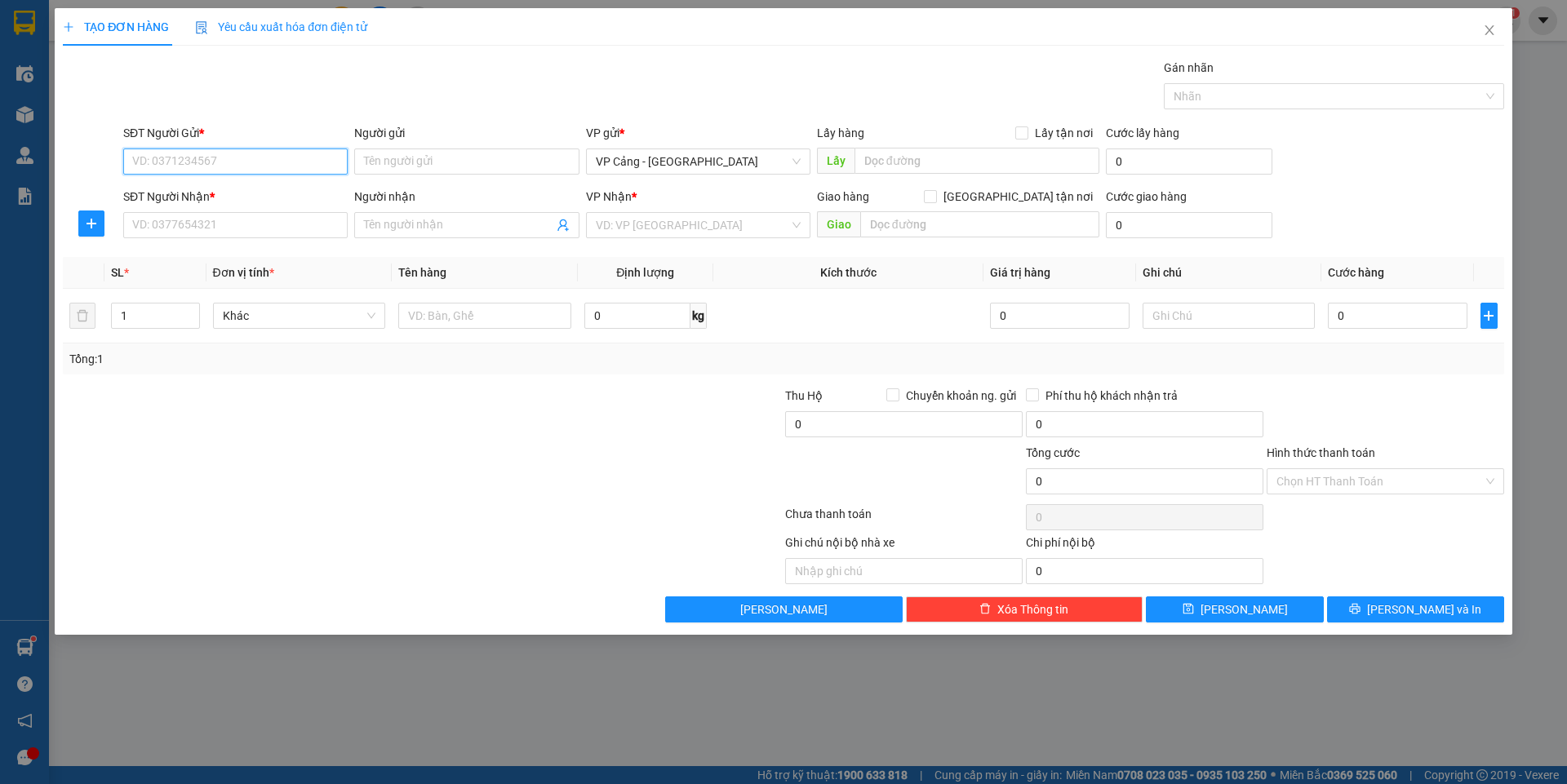
click at [199, 164] on input "SĐT Người Gửi *" at bounding box center [236, 161] width 225 height 26
paste input "0337783835"
type input "0337783835"
click at [187, 186] on div "0337783835 - Phúc" at bounding box center [236, 194] width 205 height 18
type input "Phúc"
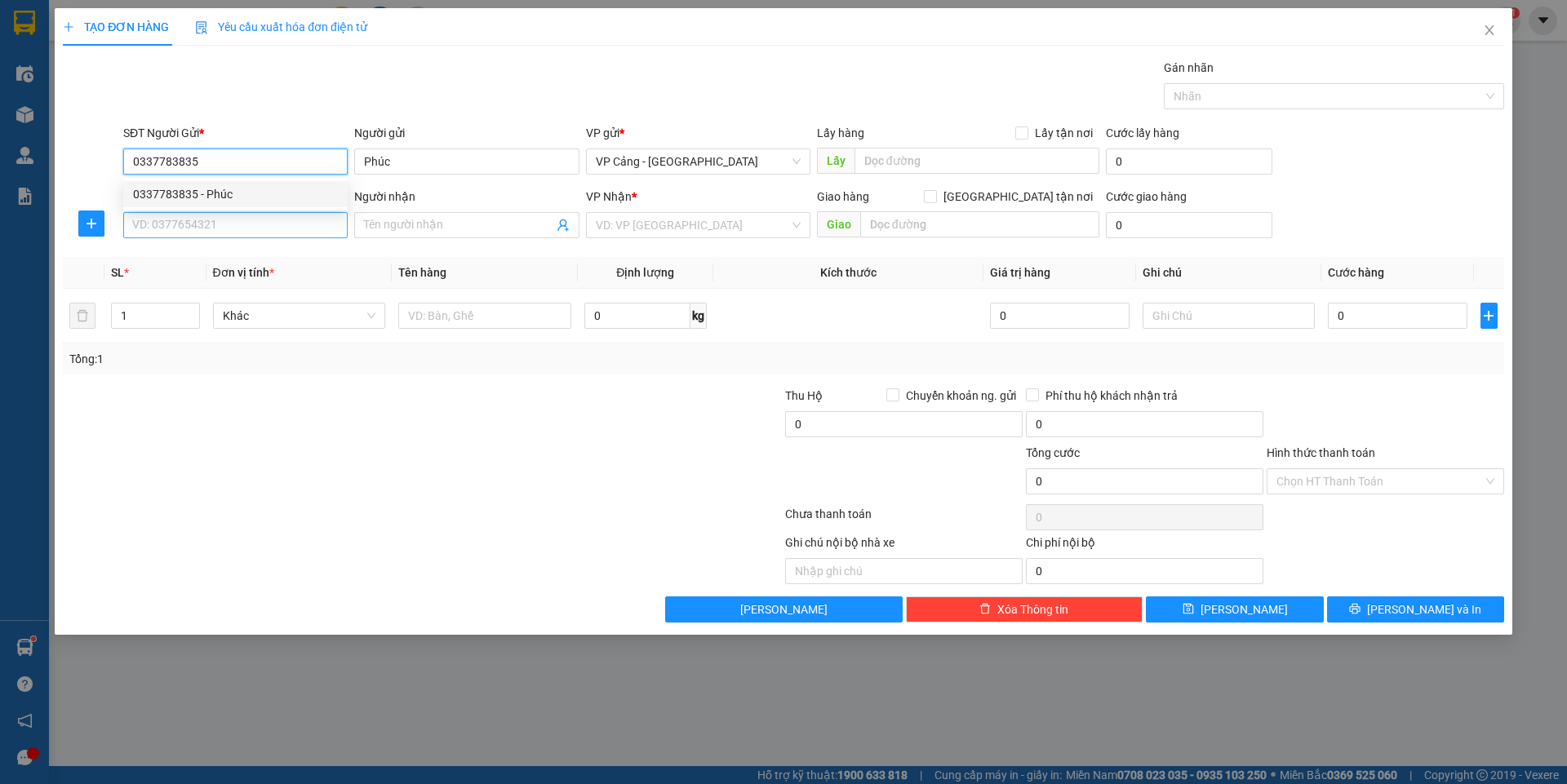
type input "0337783835"
click at [202, 225] on input "SĐT Người Nhận *" at bounding box center [236, 225] width 225 height 26
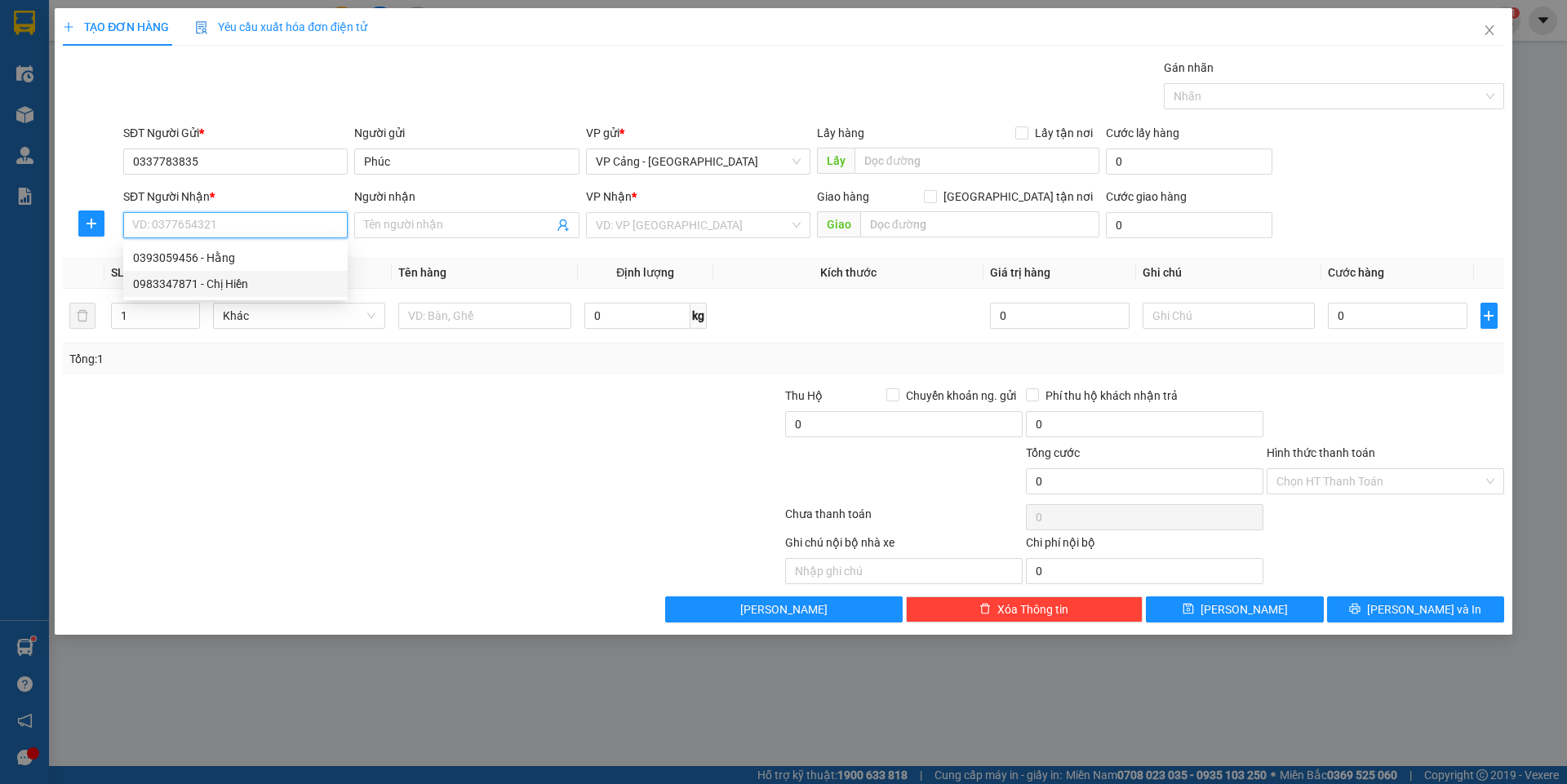
click at [166, 281] on div "0983347871 - Chị Hiền" at bounding box center [236, 284] width 205 height 18
type input "0983347871"
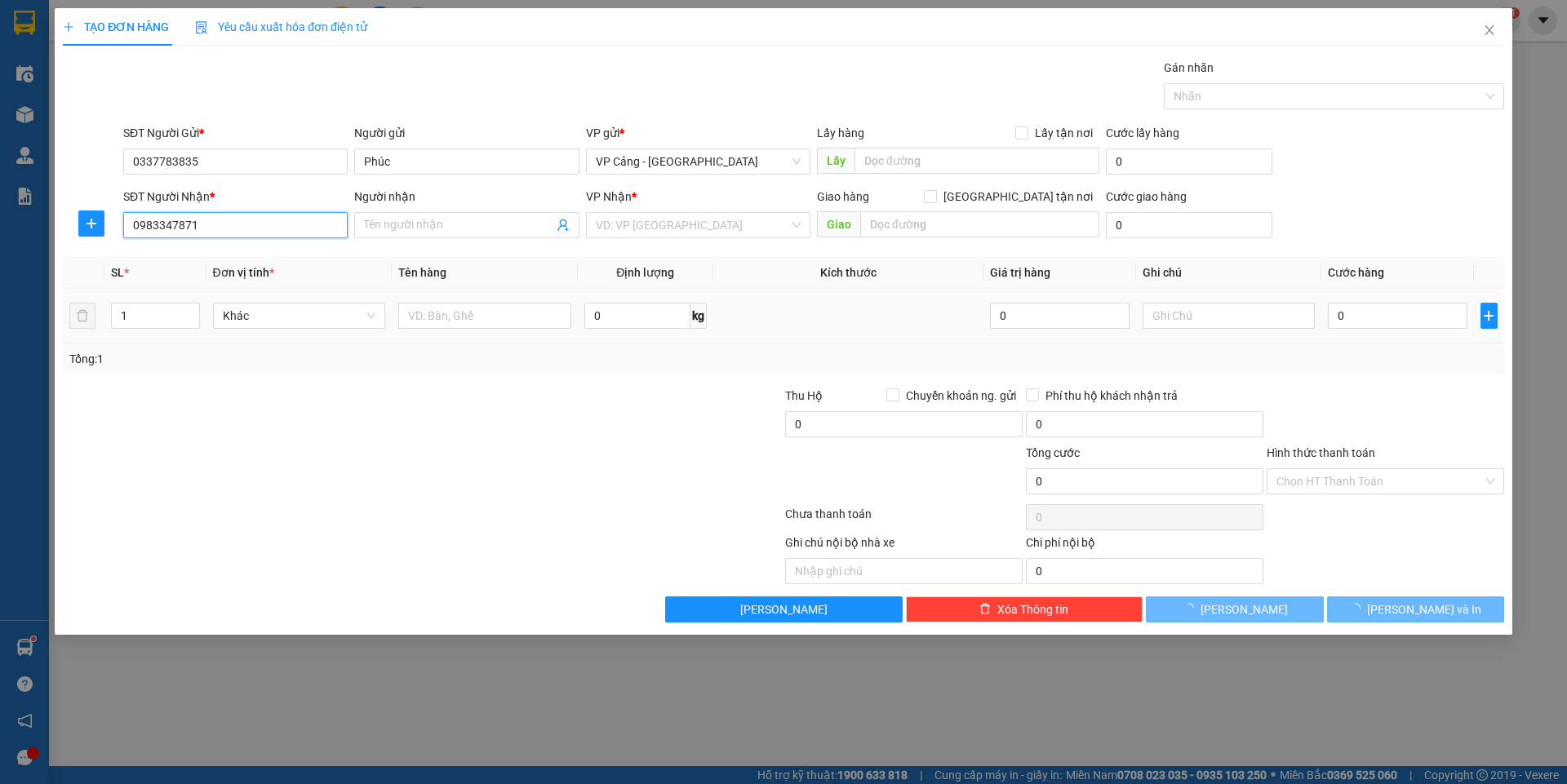
type input "Chị Hiền"
checkbox input "true"
type input "Kho Lào Cai"
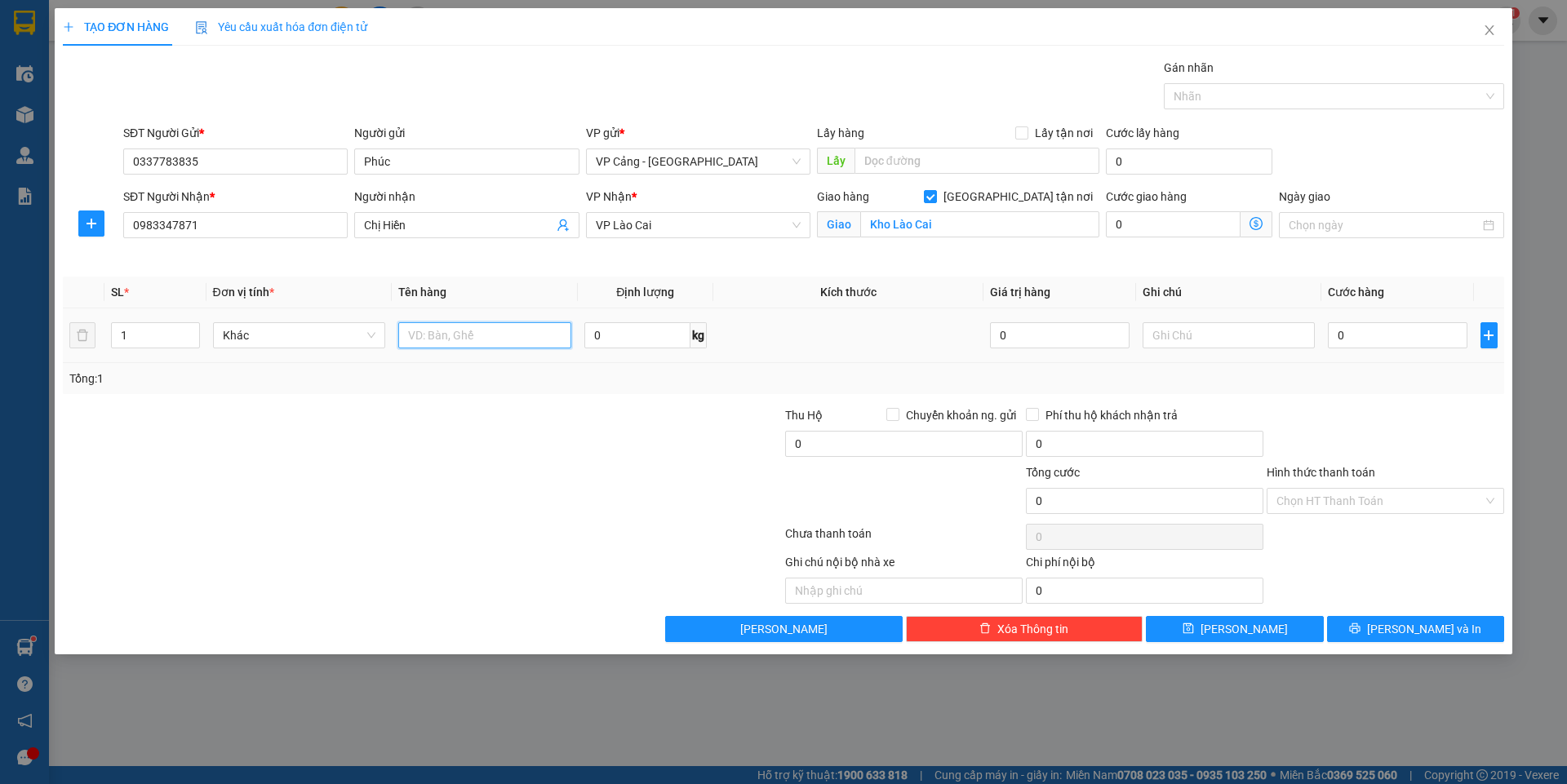
click at [439, 339] on input "text" at bounding box center [485, 335] width 173 height 26
type input "1 kiện"
click at [1372, 331] on input "0" at bounding box center [1397, 335] width 138 height 26
type input "3"
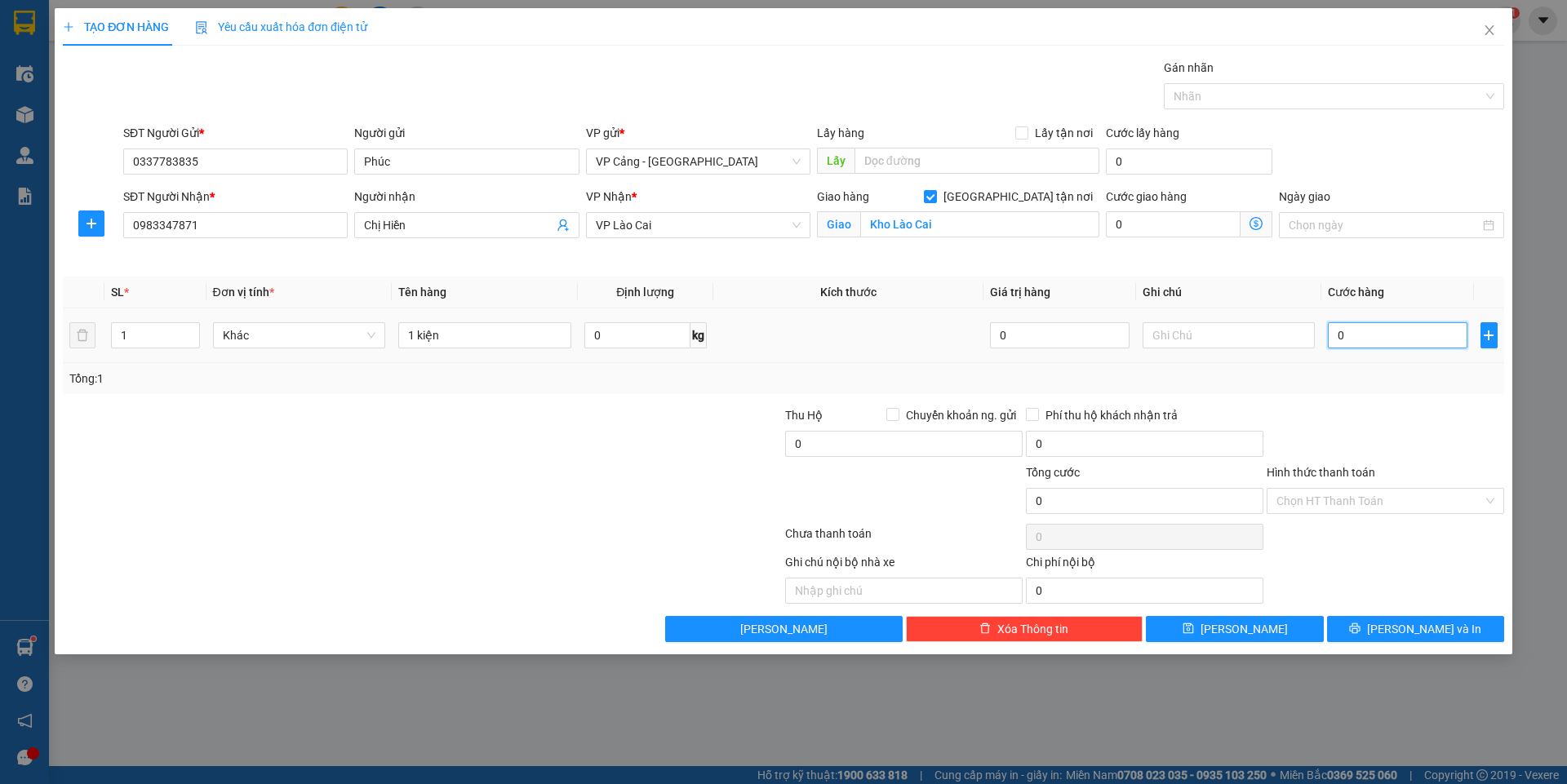
type input "3"
type input "30"
type input "30.000"
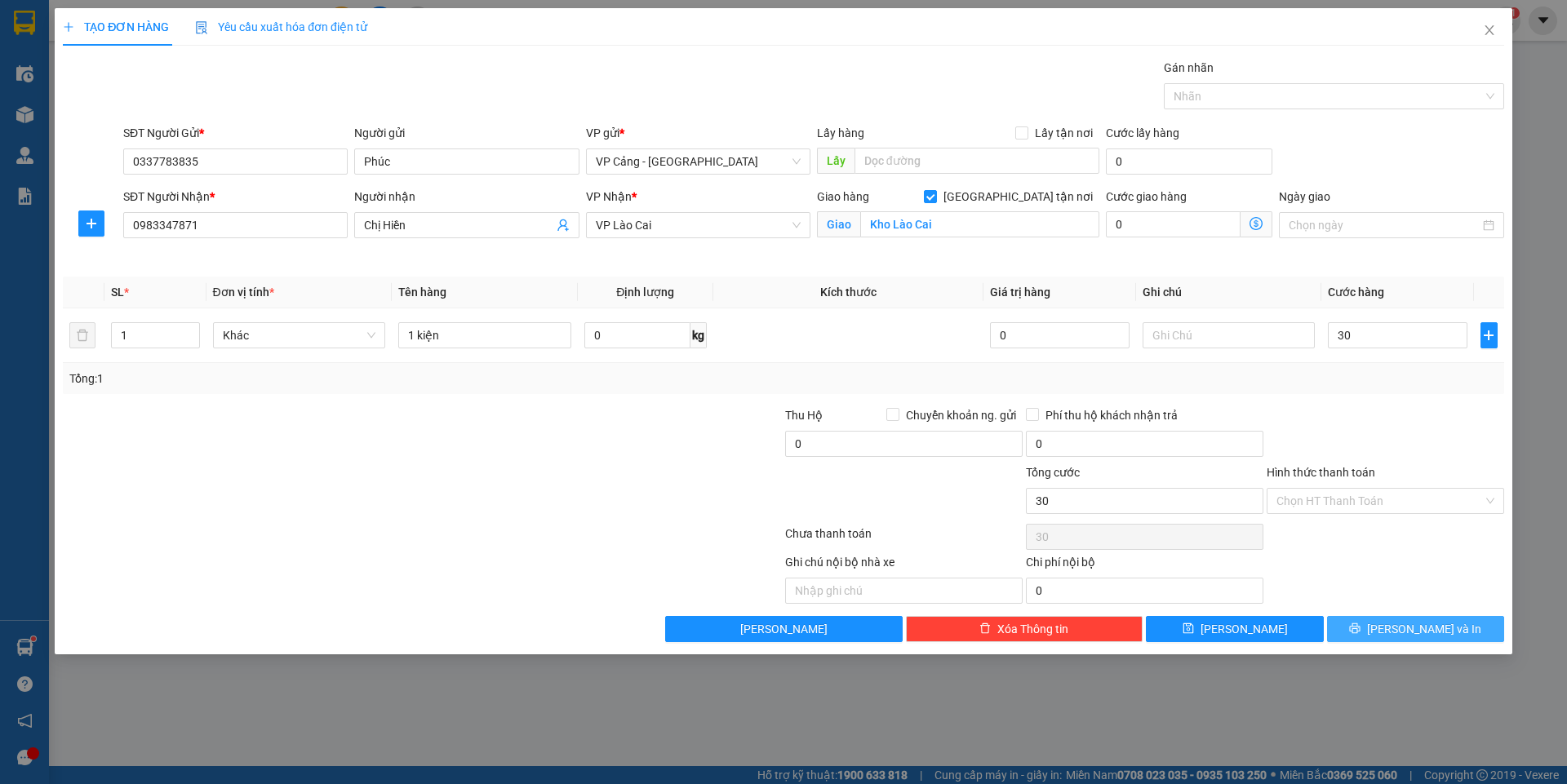
type input "30.000"
click at [1404, 624] on span "[PERSON_NAME] và In" at bounding box center [1425, 629] width 114 height 18
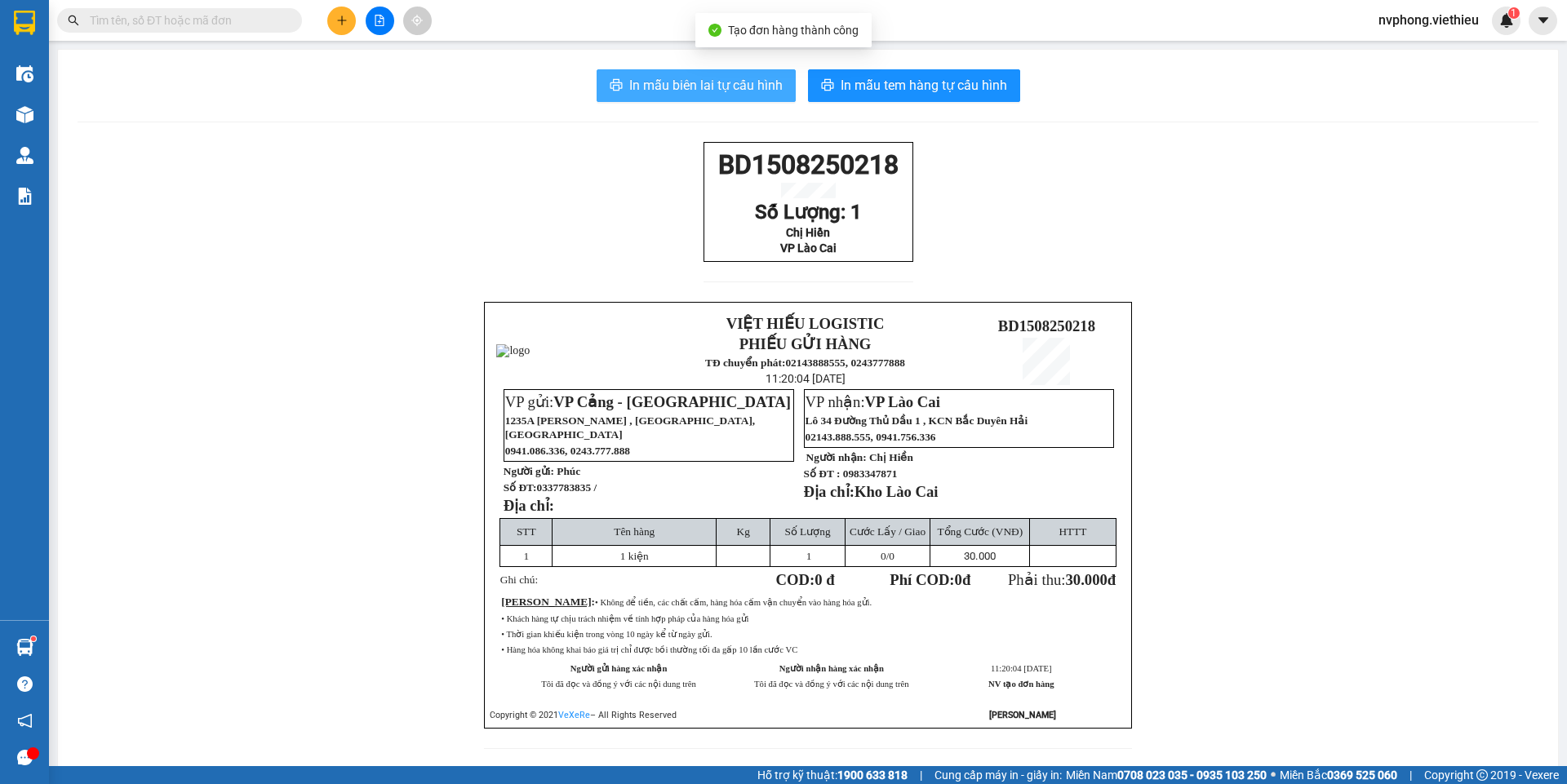
click at [664, 78] on span "In mẫu biên lai tự cấu hình" at bounding box center [706, 84] width 153 height 21
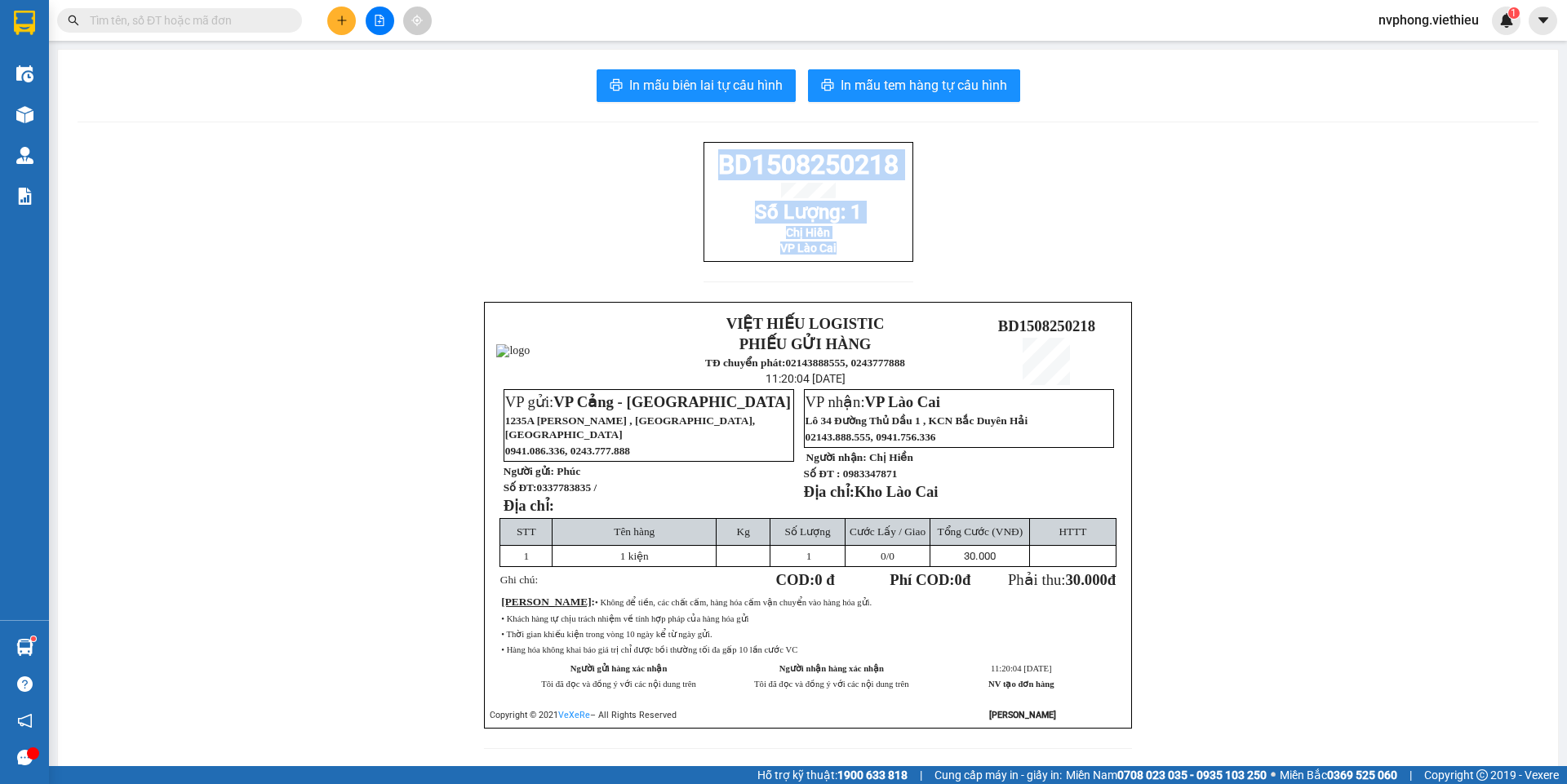
drag, startPoint x: 898, startPoint y: 282, endPoint x: 696, endPoint y: 161, distance: 235.5
click at [696, 161] on div "BD1508250218 Số Lượng: 1 Chị Hiền VP Lào Cai VIỆT HIẾU LOGISTIC PHIẾU GỬI HÀNG …" at bounding box center [808, 455] width 1461 height 627
copy div "BD1508250218 Số Lượng: 1 Chị Hiền VP Lào Cai"
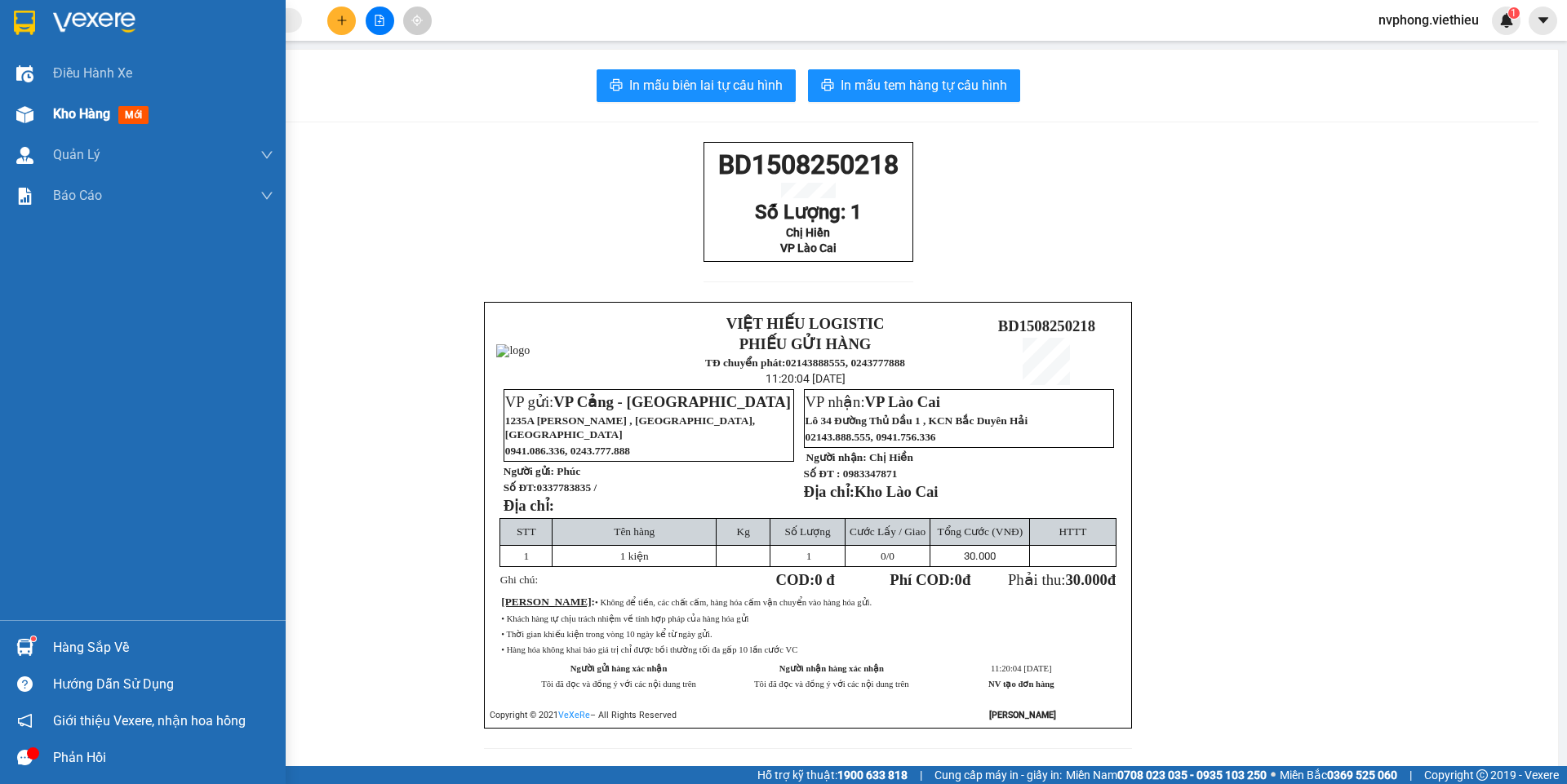
click at [46, 113] on div "Kho hàng mới" at bounding box center [142, 115] width 286 height 41
